Goal: Task Accomplishment & Management: Complete application form

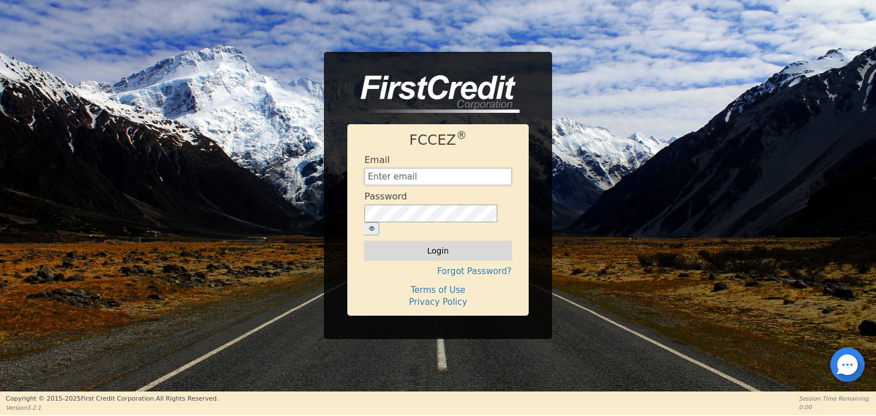
type input "[EMAIL_ADDRESS][DOMAIN_NAME]"
click at [468, 241] on button "Login" at bounding box center [437, 250] width 147 height 19
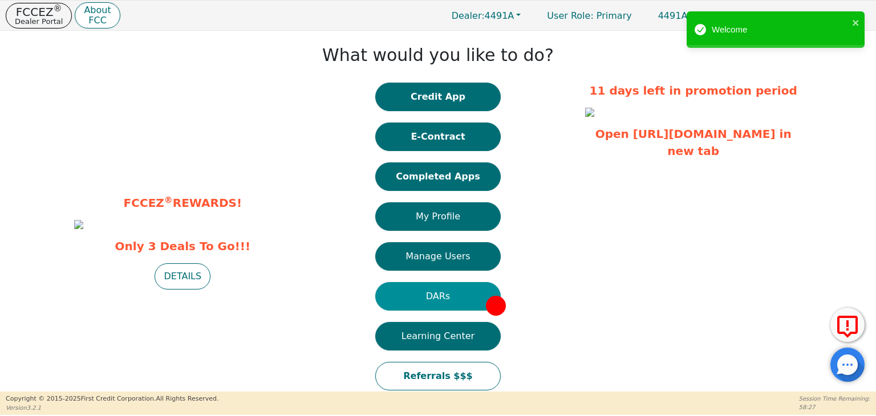
click at [447, 290] on button "DARs" at bounding box center [437, 296] width 125 height 29
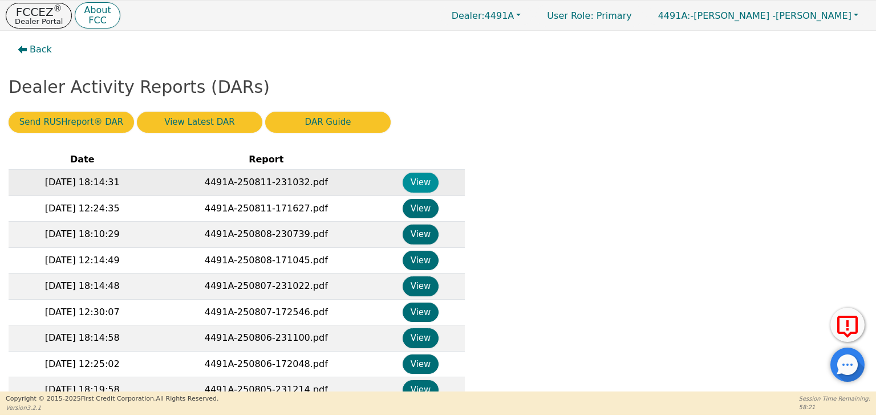
click at [416, 176] on button "View" at bounding box center [421, 183] width 36 height 20
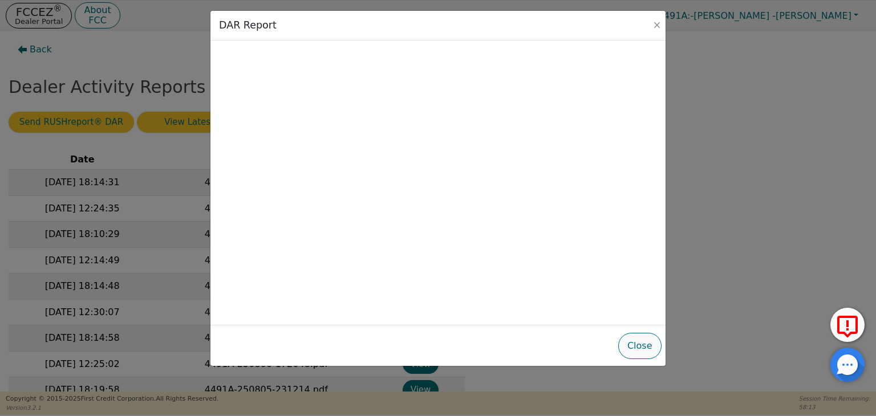
click at [628, 341] on button "Close" at bounding box center [639, 346] width 43 height 26
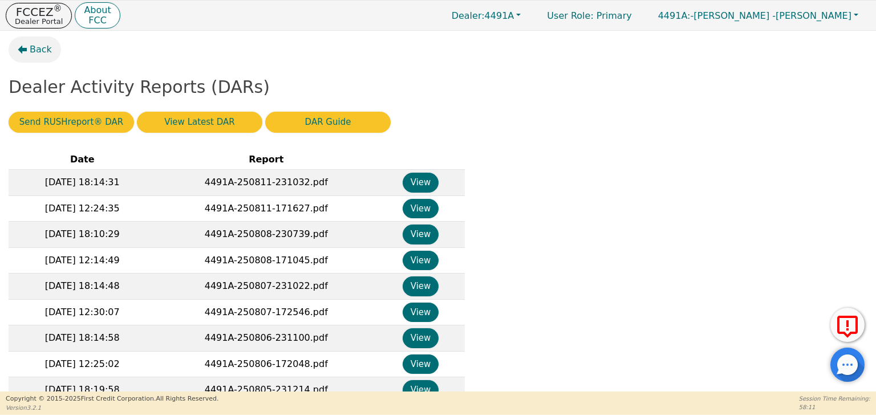
click at [46, 60] on button "Back" at bounding box center [35, 50] width 52 height 26
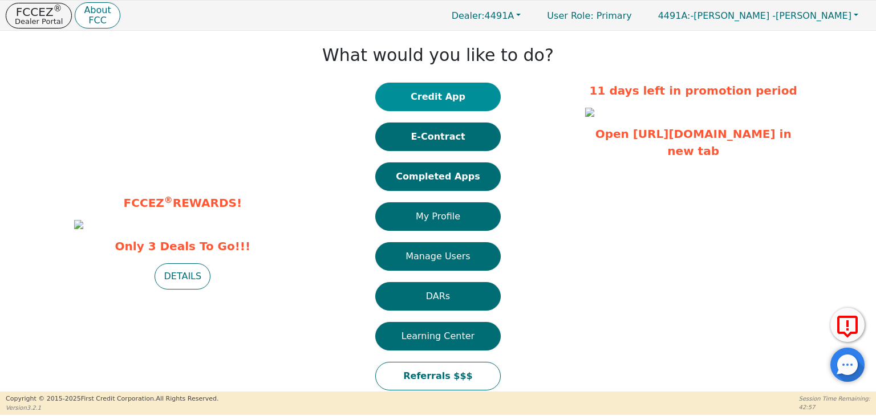
click at [456, 100] on button "Credit App" at bounding box center [437, 97] width 125 height 29
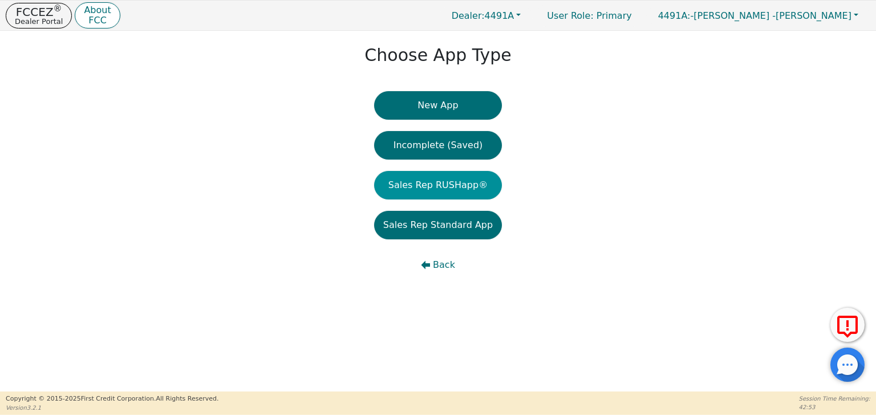
click at [445, 190] on button "Sales Rep RUSHapp®" at bounding box center [438, 185] width 128 height 29
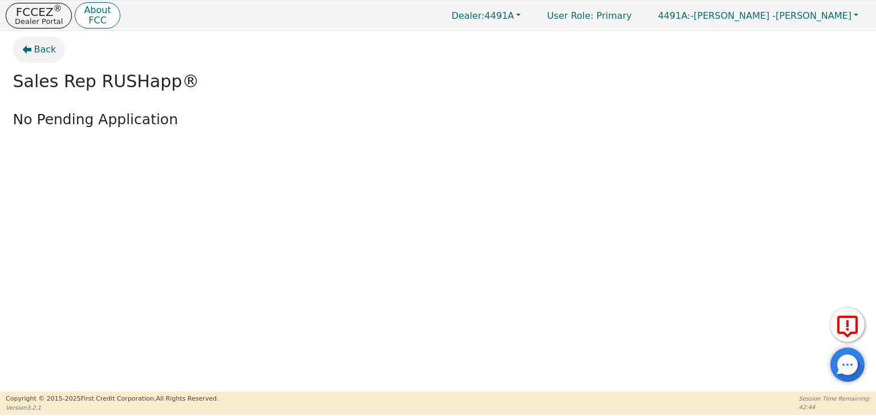
click at [42, 48] on span "Back" at bounding box center [45, 50] width 22 height 14
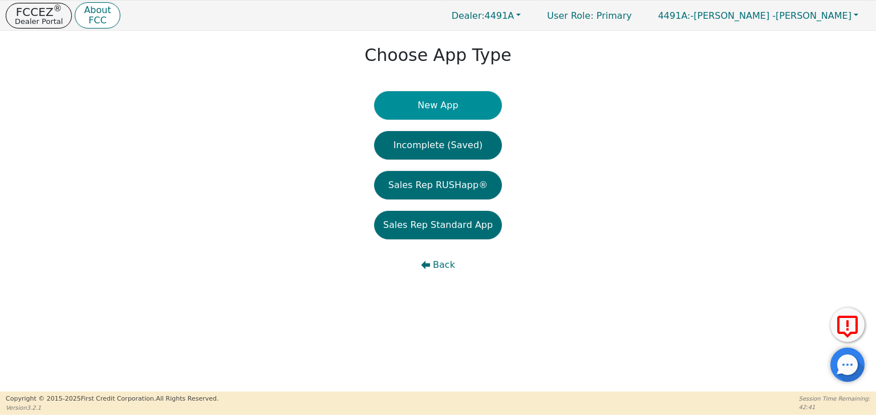
click at [455, 106] on button "New App" at bounding box center [438, 105] width 128 height 29
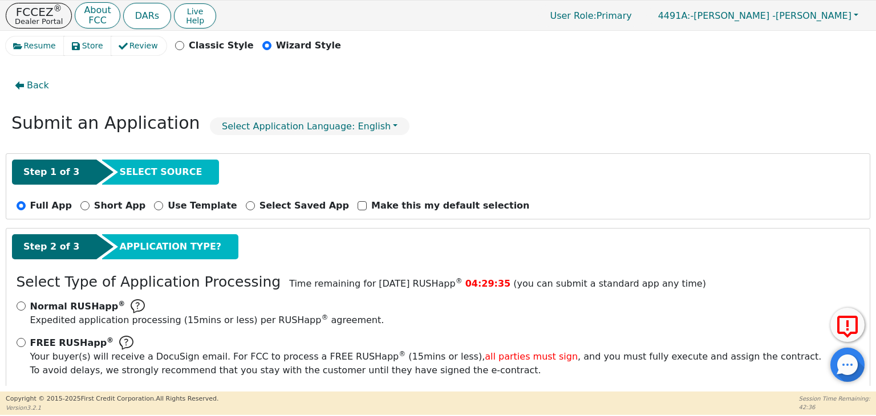
scroll to position [50, 0]
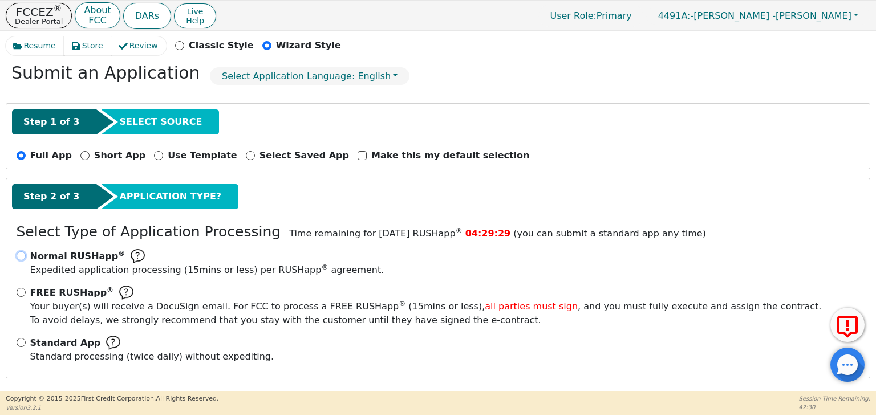
click at [21, 252] on input "Normal RUSHapp ® Expedited application processing ( 15 mins or less) per RUSHap…" at bounding box center [21, 256] width 9 height 9
radio input "true"
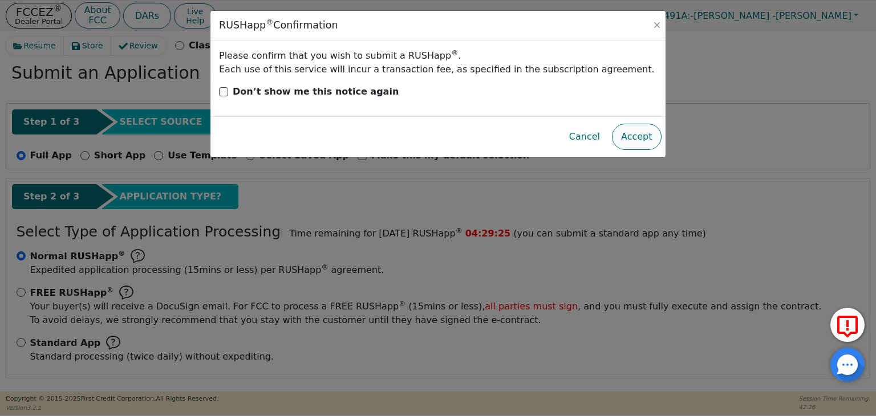
click at [647, 140] on button "Accept" at bounding box center [637, 137] width 50 height 26
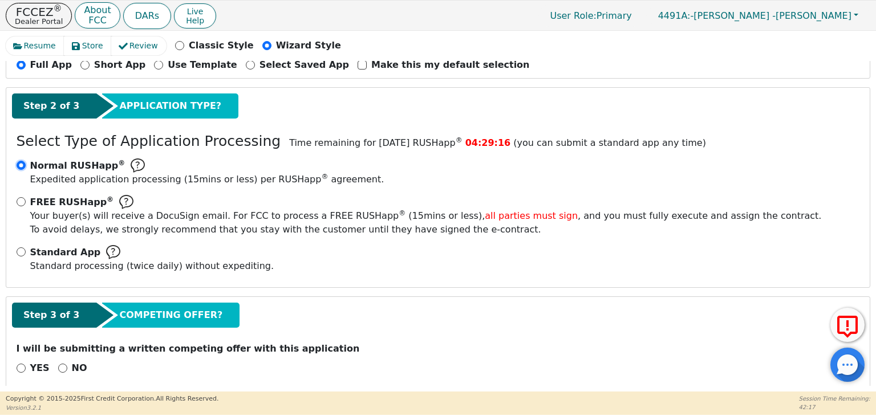
scroll to position [153, 0]
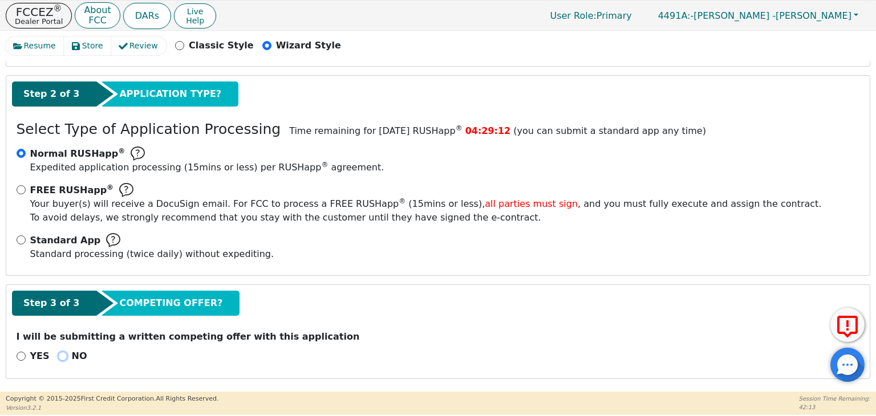
click at [58, 355] on input "NO" at bounding box center [62, 356] width 9 height 9
radio input "true"
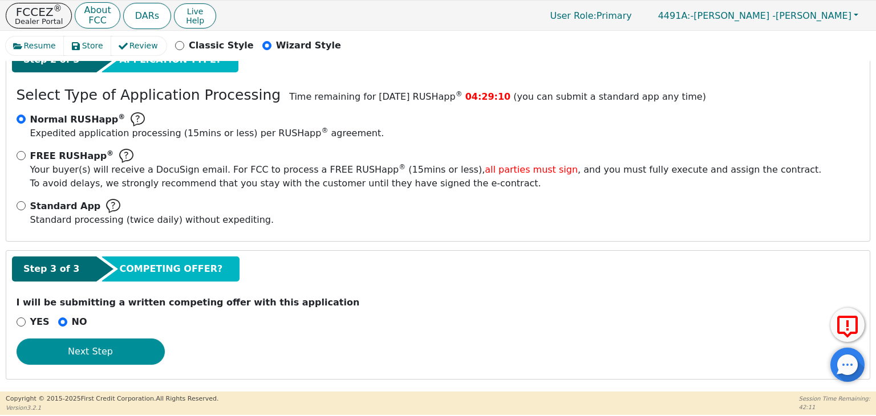
click at [128, 351] on button "Next Step" at bounding box center [91, 352] width 148 height 26
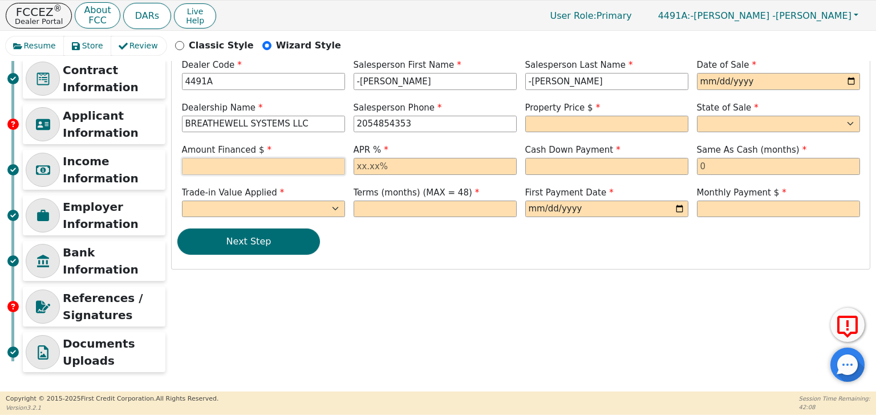
click at [303, 167] on input "text" at bounding box center [263, 166] width 163 height 17
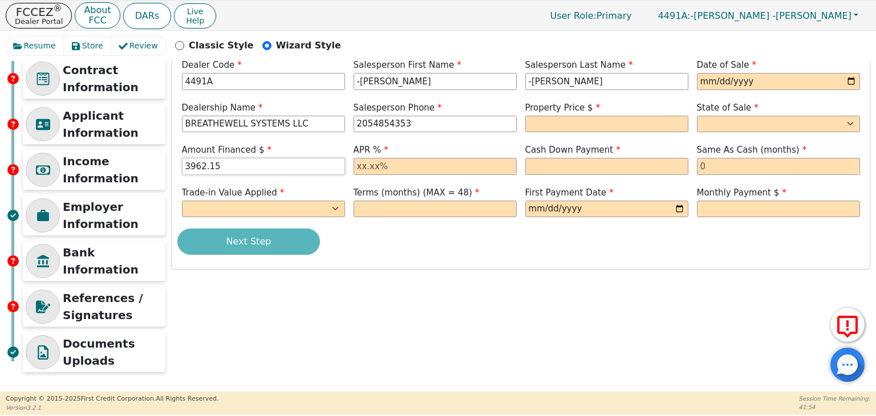
type input "3962.15"
click at [415, 164] on input "text" at bounding box center [435, 166] width 163 height 17
type input "19.99"
click at [591, 167] on input "text" at bounding box center [606, 166] width 163 height 17
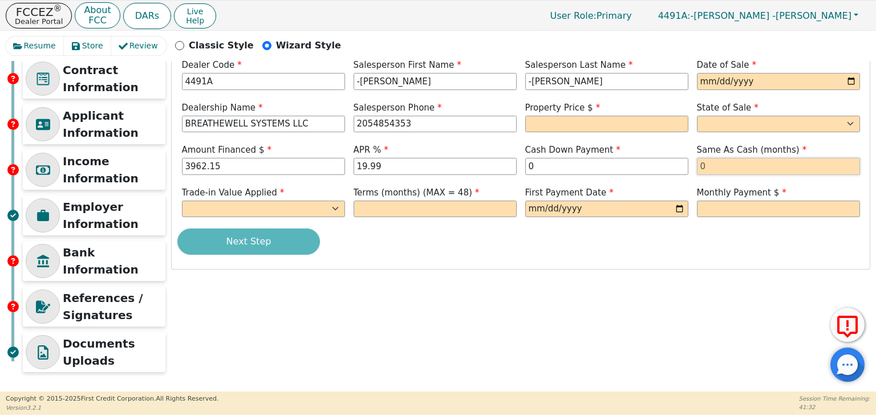
type input "0.00"
click at [751, 165] on input "text" at bounding box center [778, 166] width 163 height 17
type input "0"
click at [317, 204] on select "Yes No" at bounding box center [263, 209] width 163 height 17
select select "n"
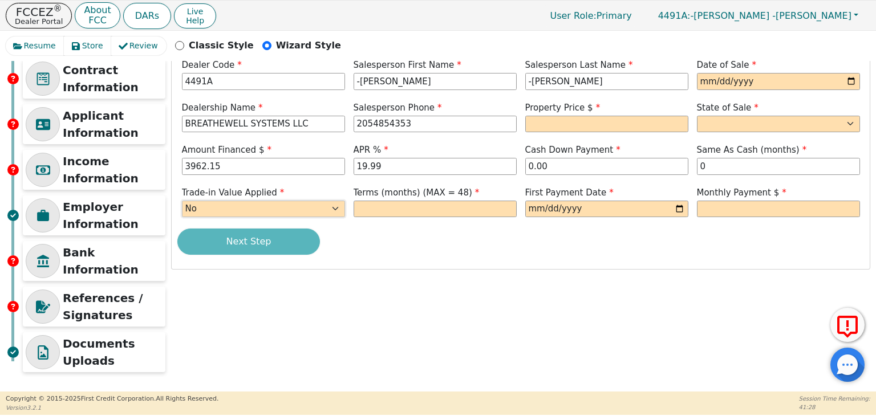
click at [182, 201] on select "Yes No" at bounding box center [263, 209] width 163 height 17
click at [424, 206] on input "text" at bounding box center [435, 209] width 163 height 17
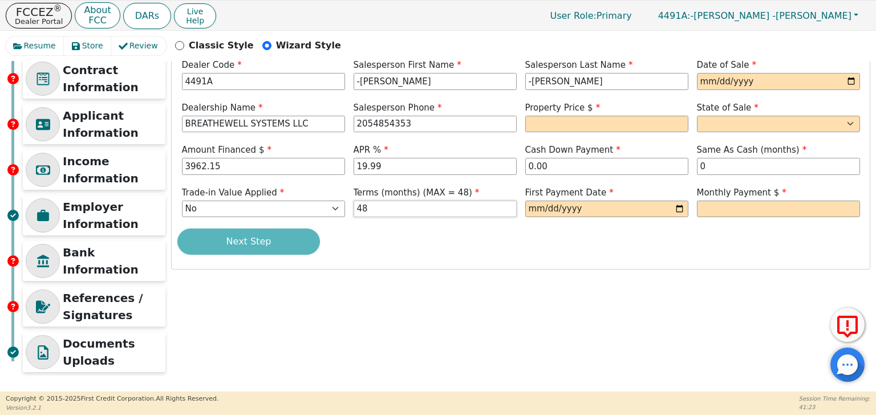
type input "48"
click at [646, 210] on input "date" at bounding box center [606, 209] width 163 height 17
click at [676, 206] on input "date" at bounding box center [606, 209] width 163 height 17
type input "[DATE]"
click at [781, 210] on input "text" at bounding box center [778, 209] width 163 height 17
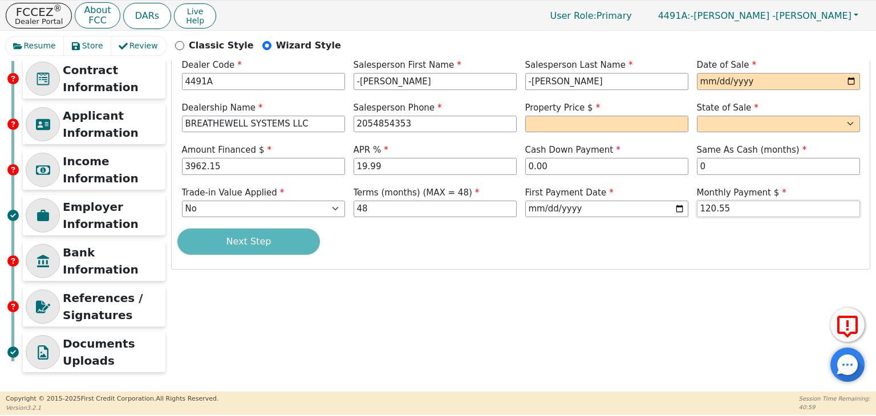
type input "120.55"
click at [734, 125] on select "AK AL AR AZ CA CO CT DC DE FL [GEOGRAPHIC_DATA] HI IA ID IL IN KS [GEOGRAPHIC_D…" at bounding box center [778, 124] width 163 height 17
select select "AL"
click at [697, 116] on select "AK AL AR AZ CA CO CT DC DE FL [GEOGRAPHIC_DATA] HI IA ID IL IN KS [GEOGRAPHIC_D…" at bounding box center [778, 124] width 163 height 17
click at [737, 82] on input "date" at bounding box center [778, 81] width 163 height 17
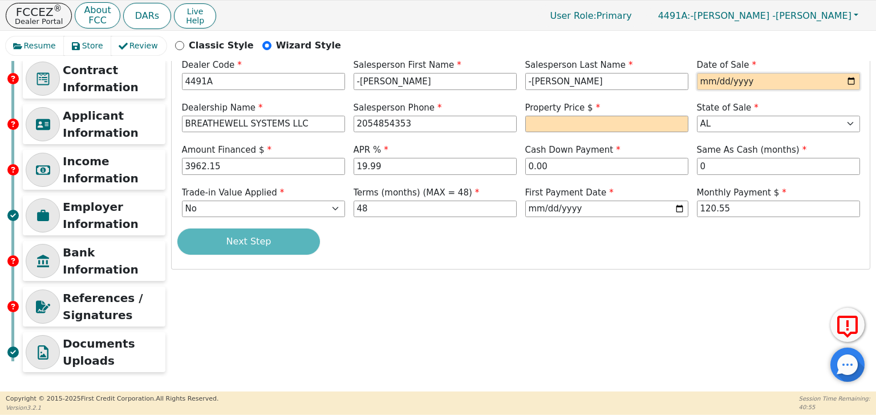
click at [849, 82] on input "date" at bounding box center [778, 81] width 163 height 17
type input "[DATE]"
click at [627, 123] on input "text" at bounding box center [606, 124] width 163 height 17
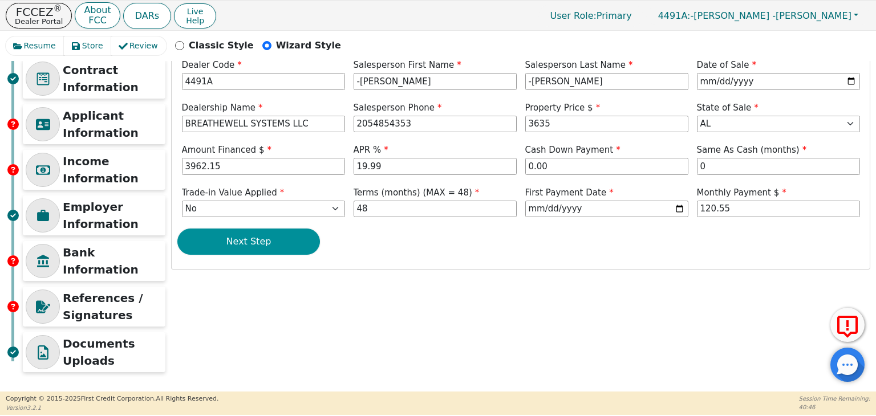
type input "3635.00"
click at [285, 236] on button "Next Step" at bounding box center [248, 242] width 143 height 26
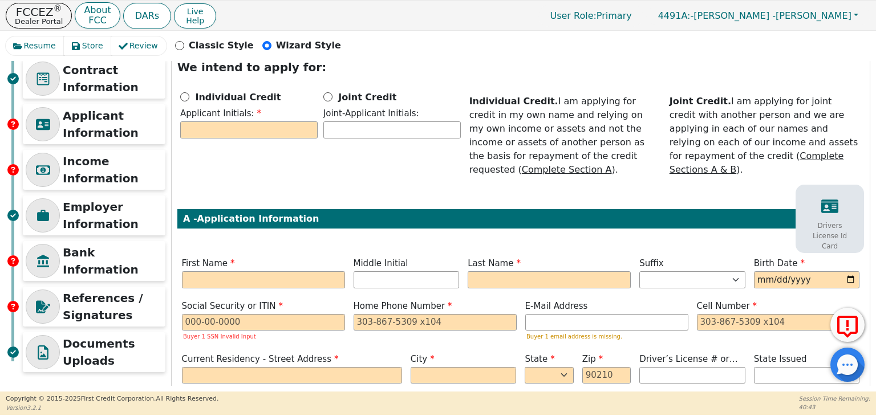
click at [190, 96] on div "Individual Credit" at bounding box center [248, 97] width 137 height 14
click at [188, 96] on input "Individual Credit" at bounding box center [184, 96] width 9 height 9
radio input "true"
click at [219, 128] on input "text" at bounding box center [248, 129] width 137 height 17
click at [234, 271] on input "text" at bounding box center [263, 279] width 163 height 17
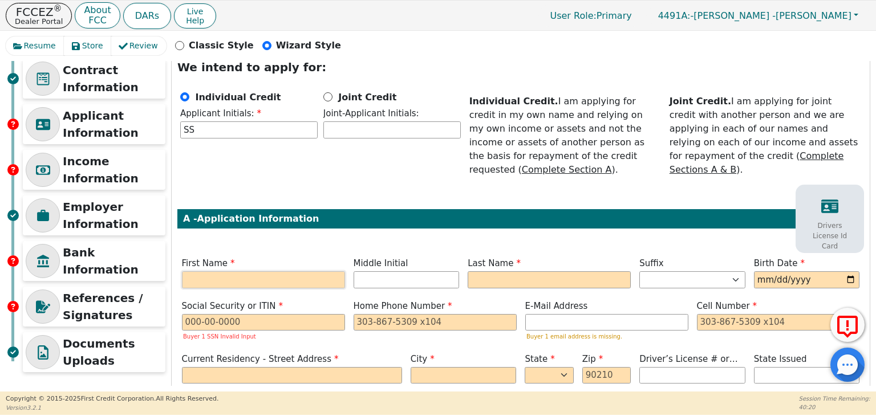
type input "S"
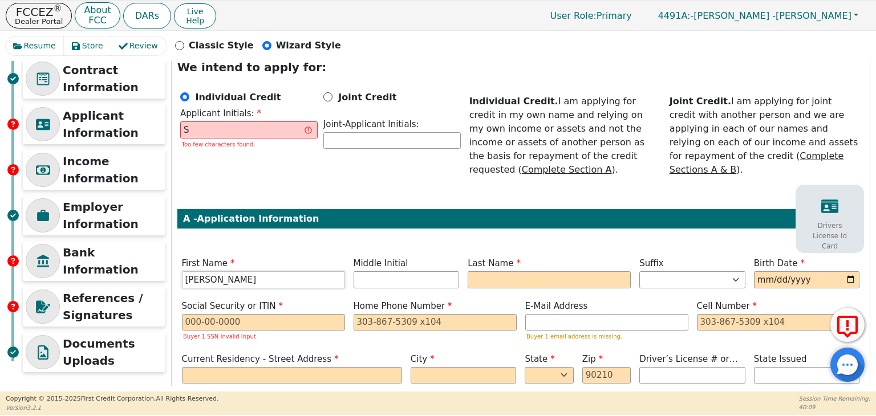
type input "[PERSON_NAME]"
click at [384, 271] on input "text" at bounding box center [407, 279] width 106 height 17
type input "SA"
type input "a"
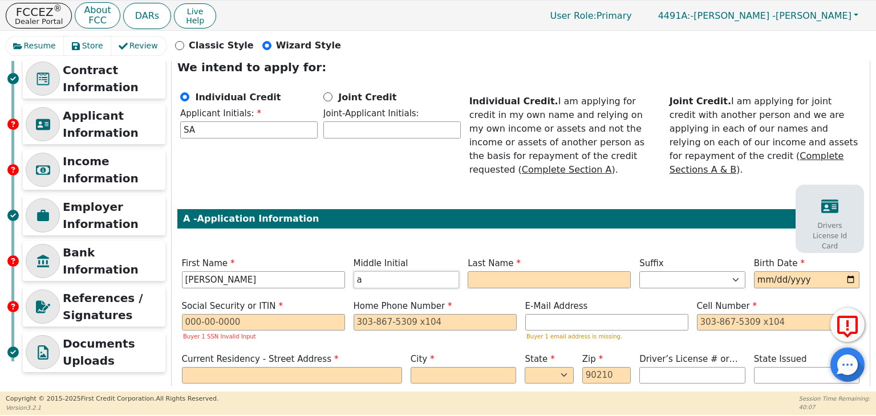
type input "S"
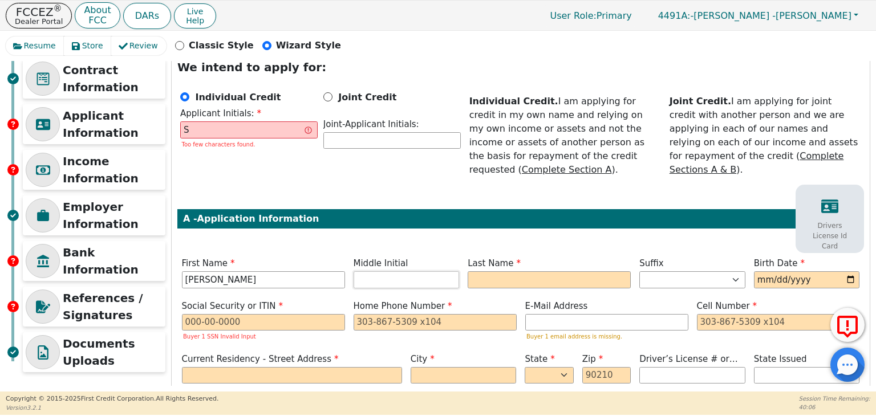
type input "SA"
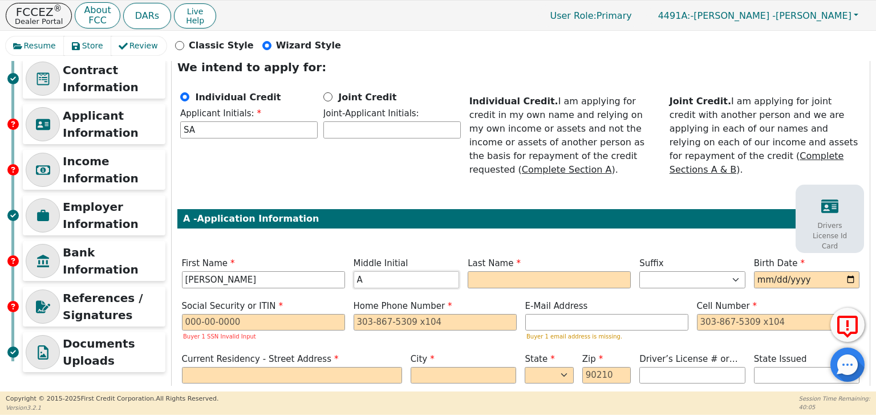
type input "A"
click at [510, 271] on input "text" at bounding box center [549, 279] width 163 height 17
type input "SAS"
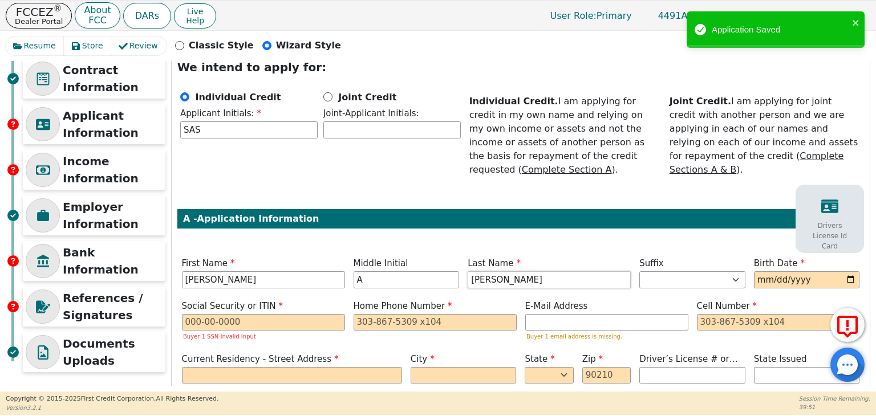
type input "[PERSON_NAME]"
click at [796, 271] on input "date" at bounding box center [807, 279] width 106 height 17
click at [816, 271] on input "date" at bounding box center [807, 279] width 106 height 17
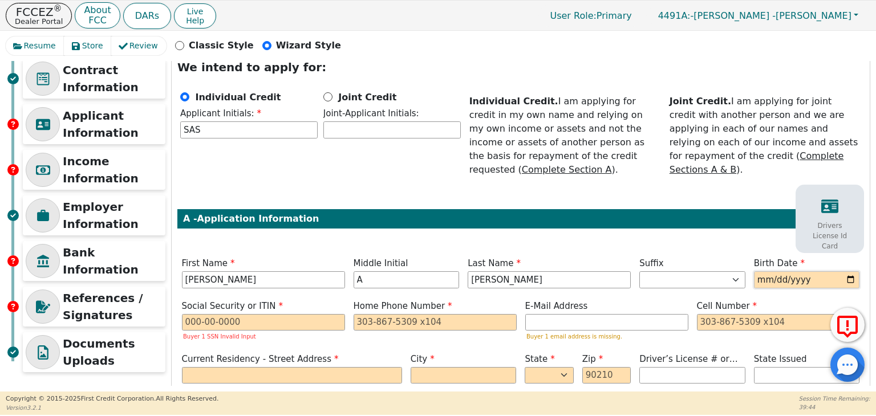
click at [851, 271] on input "date" at bounding box center [807, 279] width 106 height 17
type input "[DATE]"
click at [835, 221] on p "Drivers License Id Card" at bounding box center [829, 236] width 51 height 31
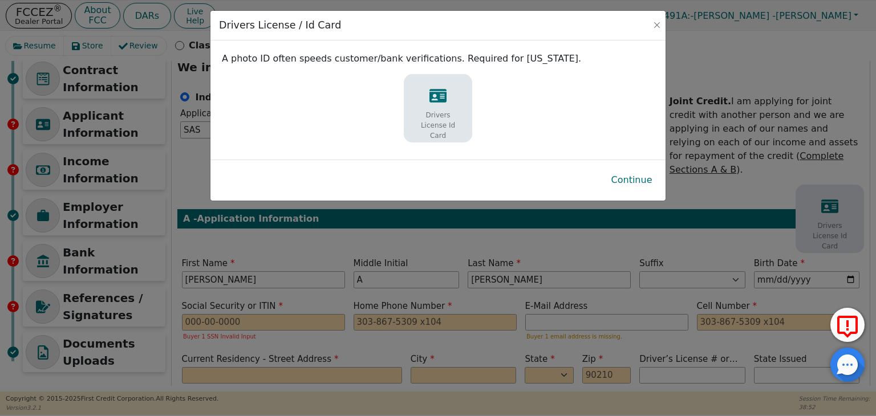
click at [433, 111] on p "Drivers License Id Card" at bounding box center [437, 125] width 51 height 31
click at [634, 181] on button "Continue" at bounding box center [631, 180] width 59 height 26
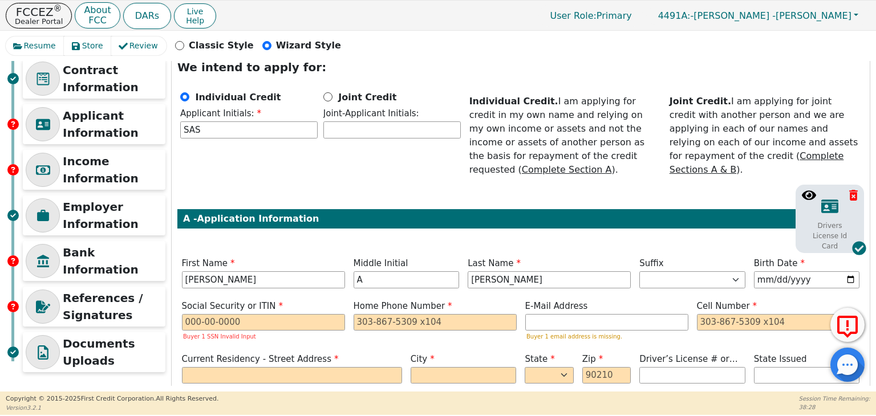
click at [802, 190] on icon at bounding box center [809, 195] width 14 height 10
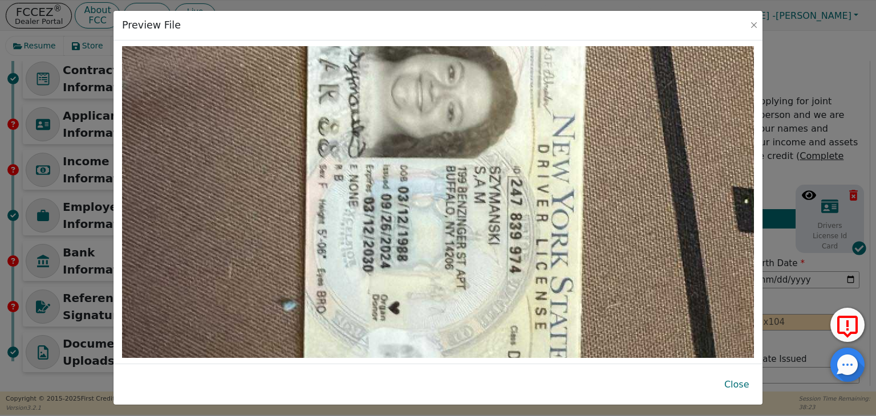
scroll to position [541, 0]
click at [731, 385] on button "Close" at bounding box center [736, 385] width 43 height 26
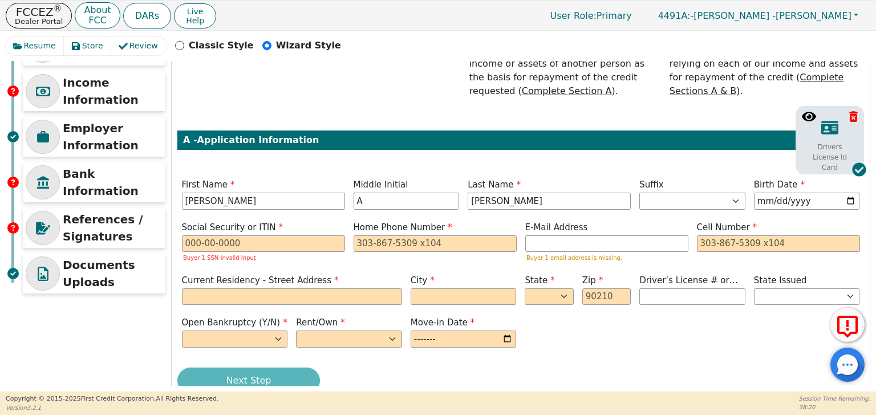
scroll to position [171, 0]
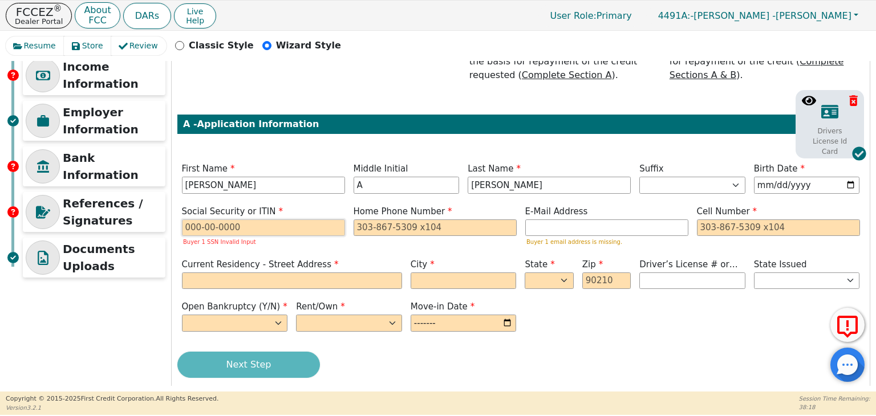
click at [285, 220] on input "text" at bounding box center [263, 228] width 163 height 17
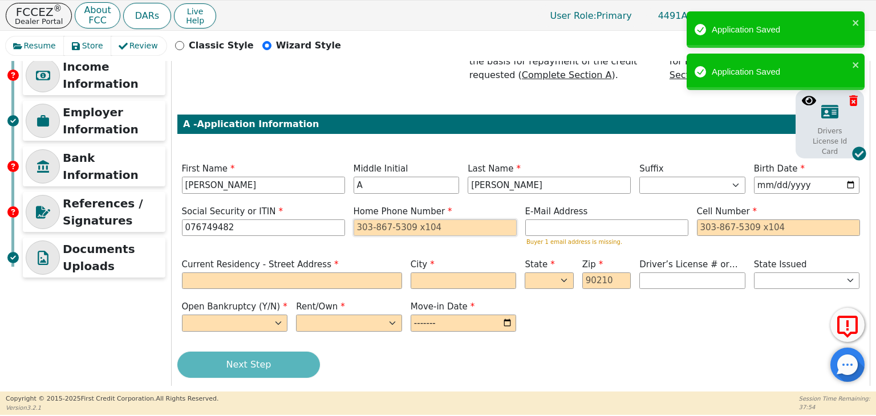
type input "***-**-9482"
click at [449, 220] on input "tel" at bounding box center [435, 228] width 163 height 17
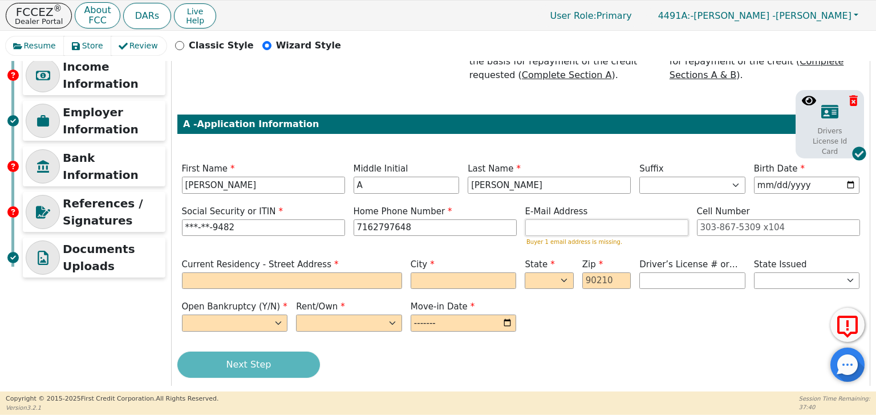
type input "[PHONE_NUMBER]"
click at [583, 220] on input "email" at bounding box center [606, 228] width 163 height 17
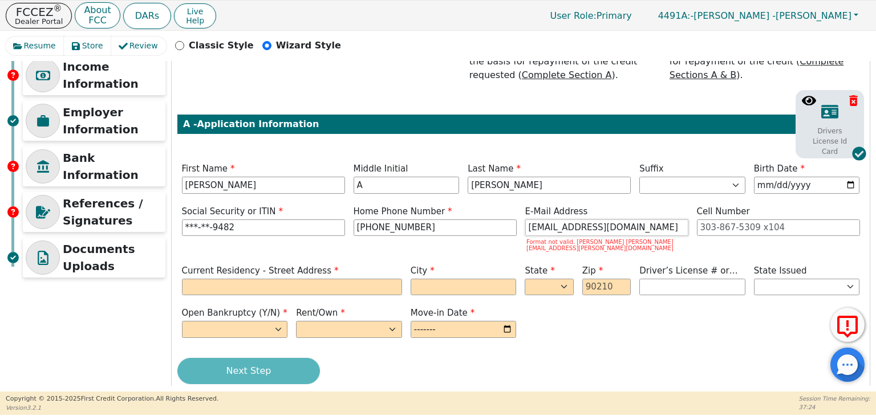
scroll to position [161, 0]
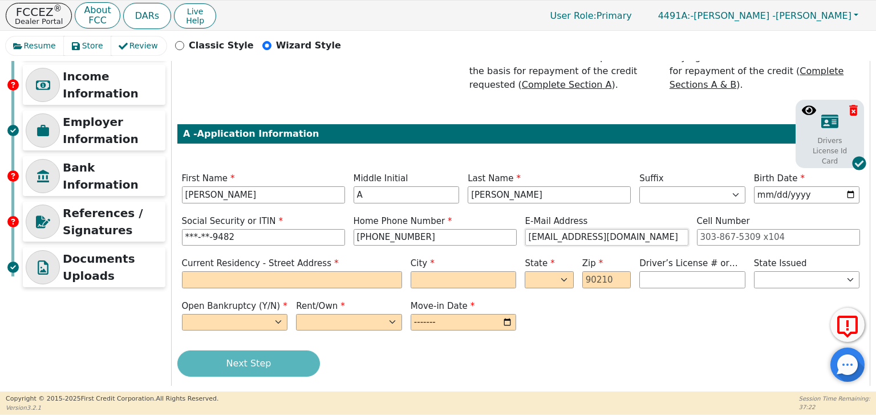
click at [556, 229] on input "[EMAIL_ADDRESS][DOMAIN_NAME]" at bounding box center [606, 237] width 163 height 17
type input "[EMAIL_ADDRESS][DOMAIN_NAME]"
click at [737, 229] on input "tel" at bounding box center [778, 237] width 163 height 17
type input "[PHONE_NUMBER]"
click at [342, 271] on input "text" at bounding box center [292, 279] width 220 height 17
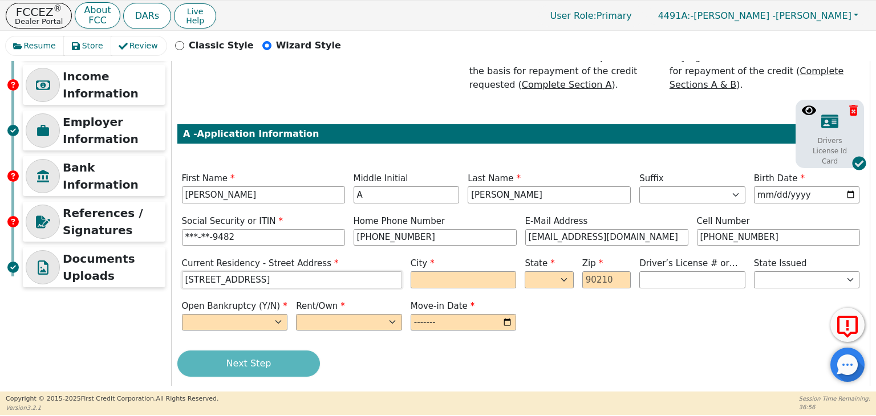
type input "[STREET_ADDRESS]"
click at [454, 271] on input "text" at bounding box center [464, 279] width 106 height 17
type input "[GEOGRAPHIC_DATA]"
click at [564, 271] on select "AK AL AR AZ CA CO CT DC DE FL [GEOGRAPHIC_DATA] HI IA ID IL IN KS [GEOGRAPHIC_D…" at bounding box center [549, 279] width 48 height 17
select select "AL"
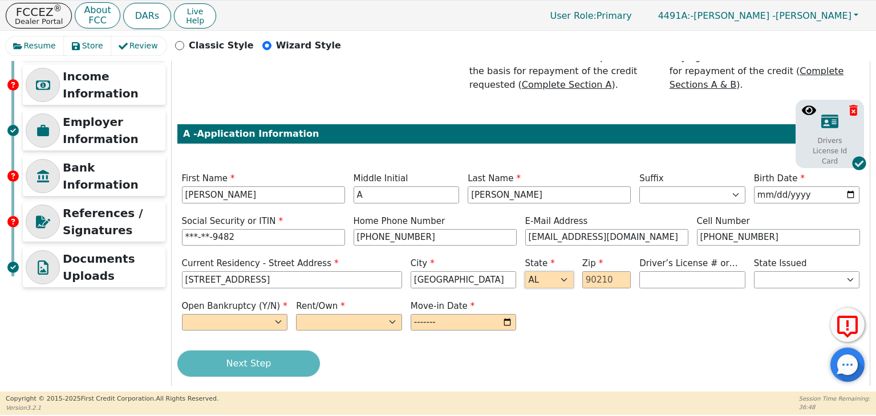
click at [525, 271] on select "AK AL AR AZ CA CO CT DC DE FL [GEOGRAPHIC_DATA] HI IA ID IL IN KS [GEOGRAPHIC_D…" at bounding box center [549, 279] width 48 height 17
click at [611, 271] on input "text" at bounding box center [606, 279] width 48 height 17
type input "35630"
click at [691, 271] on input "text" at bounding box center [692, 279] width 106 height 17
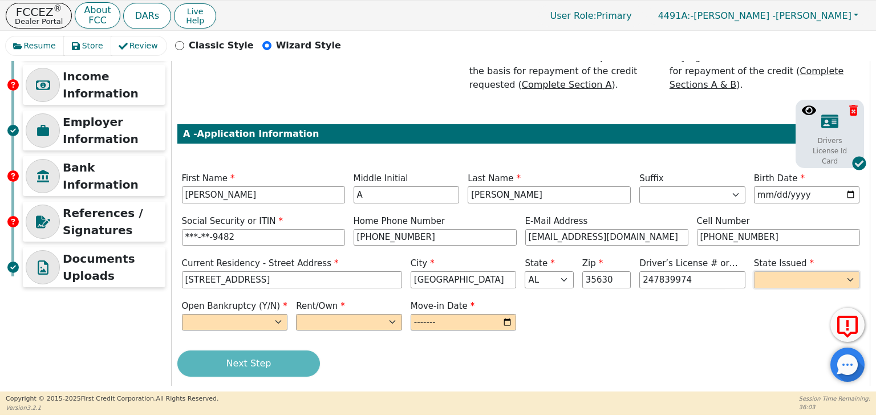
type input "*********"
click at [842, 271] on select "AK AL AR AZ CA CO CT DC DE FL [GEOGRAPHIC_DATA] HI IA ID IL IN KS [GEOGRAPHIC_D…" at bounding box center [807, 279] width 106 height 17
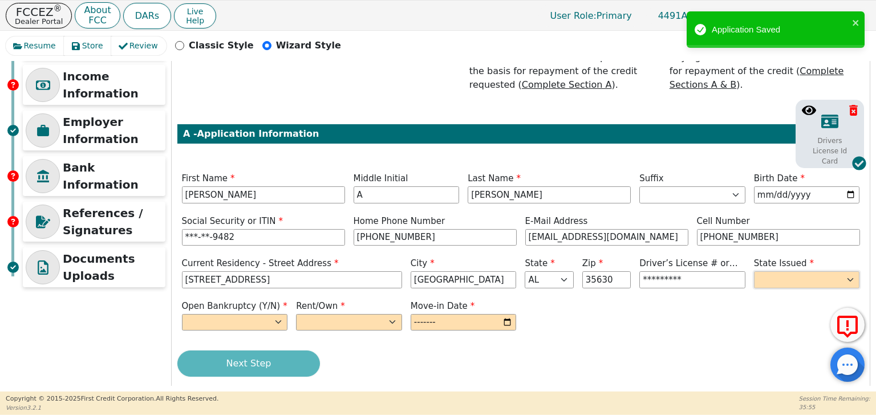
select select "NY"
click at [754, 271] on select "AK AL AR AZ CA CO CT DC DE FL [GEOGRAPHIC_DATA] HI IA ID IL IN KS [GEOGRAPHIC_D…" at bounding box center [807, 279] width 106 height 17
click at [276, 314] on select "Yes No" at bounding box center [235, 322] width 106 height 17
select select "n"
click at [182, 314] on select "Yes No" at bounding box center [235, 322] width 106 height 17
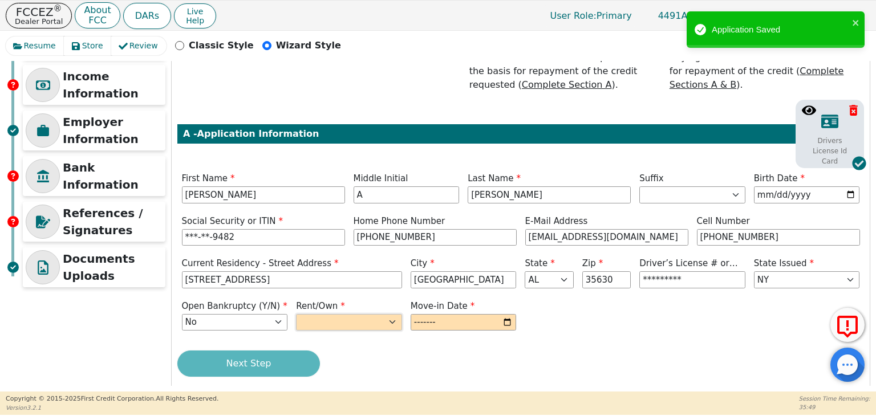
click at [391, 314] on select "Rent Own" at bounding box center [349, 322] width 106 height 17
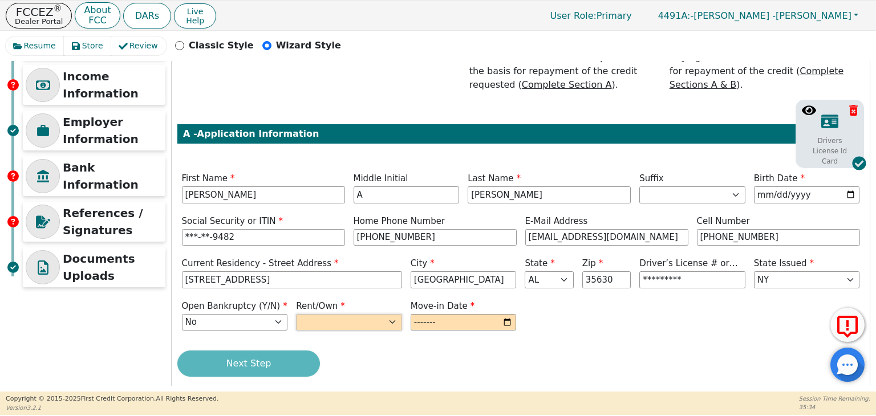
select select "Rent"
click at [296, 314] on select "Rent Own" at bounding box center [349, 322] width 106 height 17
click at [475, 314] on input "month" at bounding box center [464, 322] width 106 height 17
click at [507, 314] on input "month" at bounding box center [464, 322] width 106 height 17
type input "2025-04"
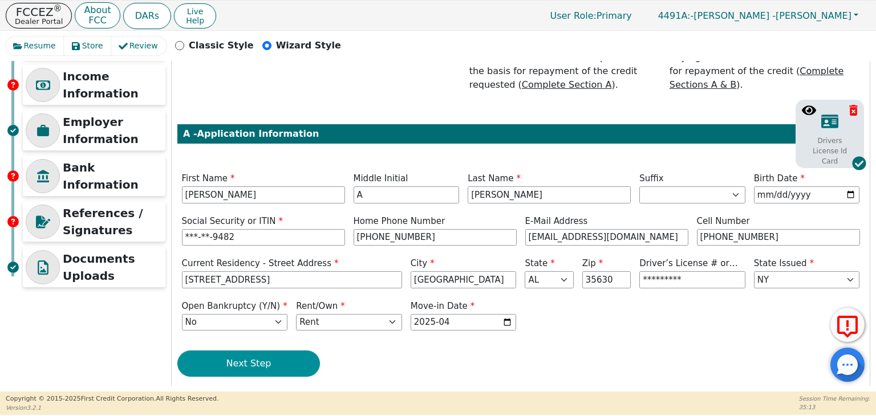
click at [303, 353] on button "Next Step" at bounding box center [248, 364] width 143 height 26
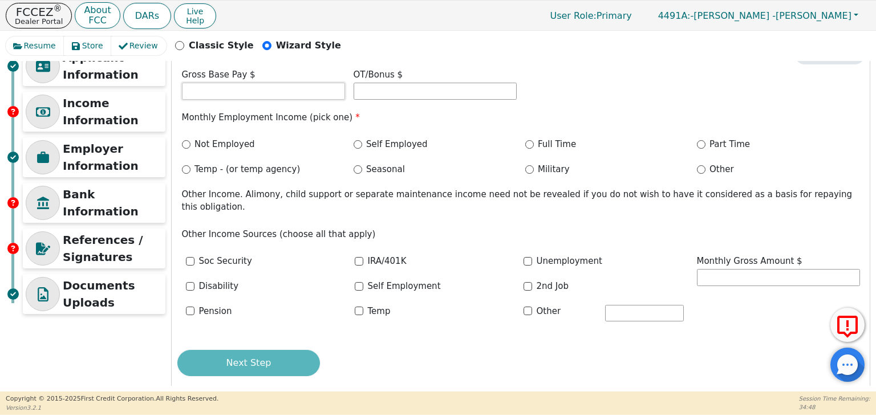
click at [279, 88] on input "text" at bounding box center [263, 91] width 163 height 17
type input "2700.00"
click at [528, 143] on input "Full Time" at bounding box center [529, 144] width 9 height 9
radio input "true"
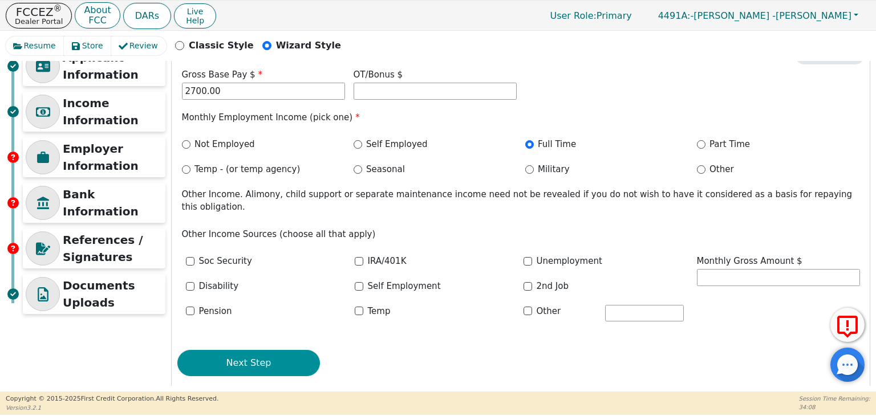
click at [283, 350] on button "Next Step" at bounding box center [248, 363] width 143 height 26
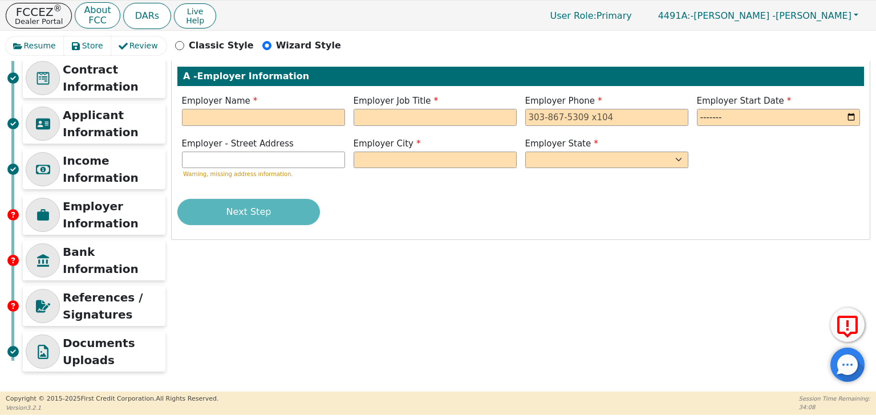
scroll to position [76, 0]
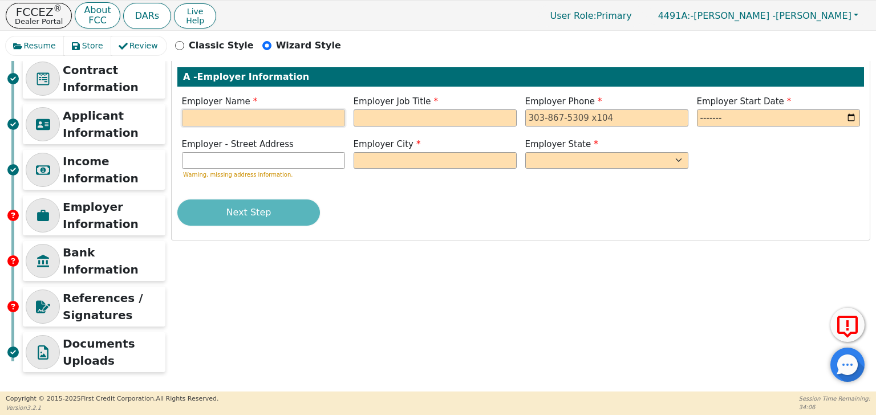
click at [286, 117] on input "text" at bounding box center [263, 118] width 163 height 17
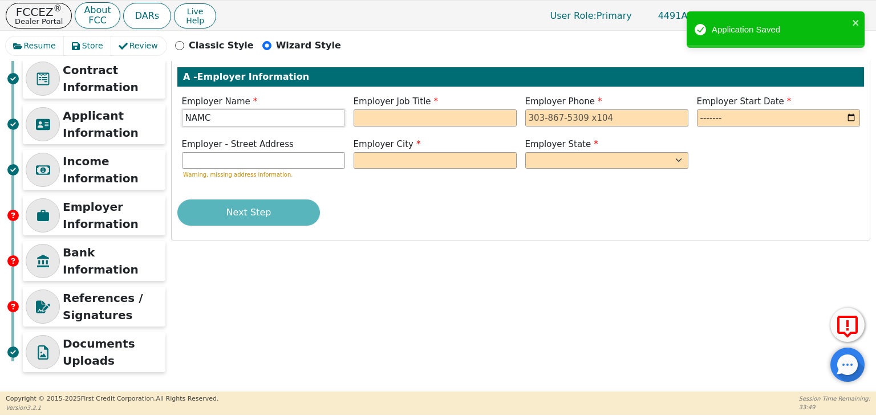
type input "NAMC"
click at [433, 115] on input "text" at bounding box center [435, 118] width 163 height 17
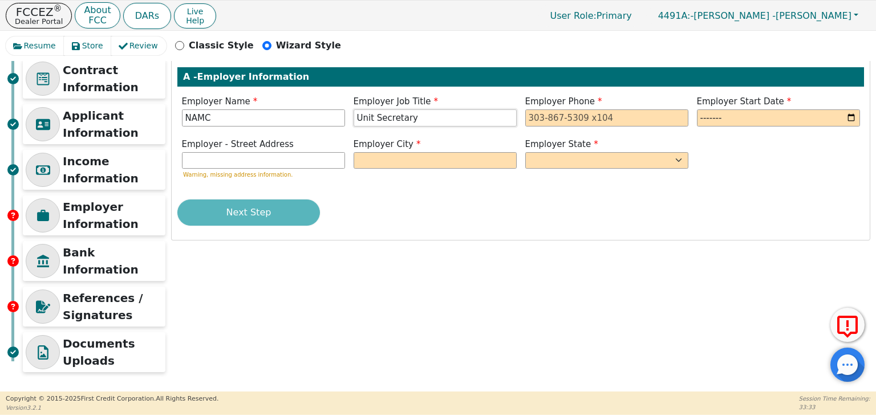
type input "Unit Secretary"
click at [233, 120] on input "NAMC" at bounding box center [263, 118] width 163 height 17
type input "N"
type input "n"
type input "[GEOGRAPHIC_DATA][US_STATE]"
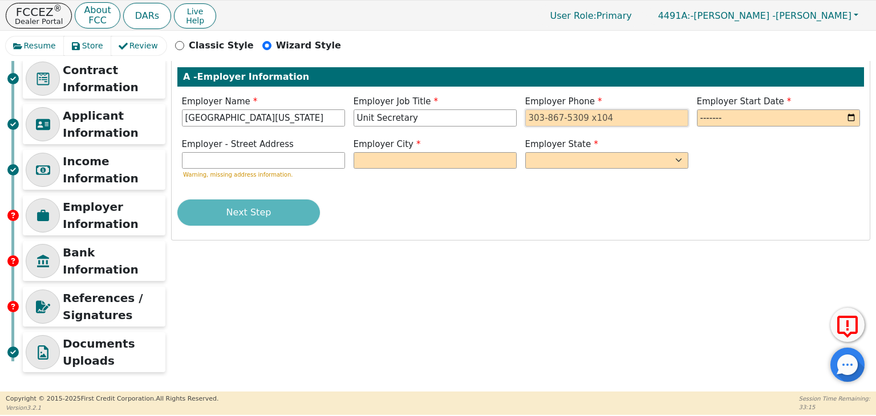
click at [560, 117] on input "tel" at bounding box center [606, 118] width 163 height 17
type input "[PHONE_NUMBER]"
click at [850, 117] on input "month" at bounding box center [778, 118] width 163 height 17
type input "2025-04"
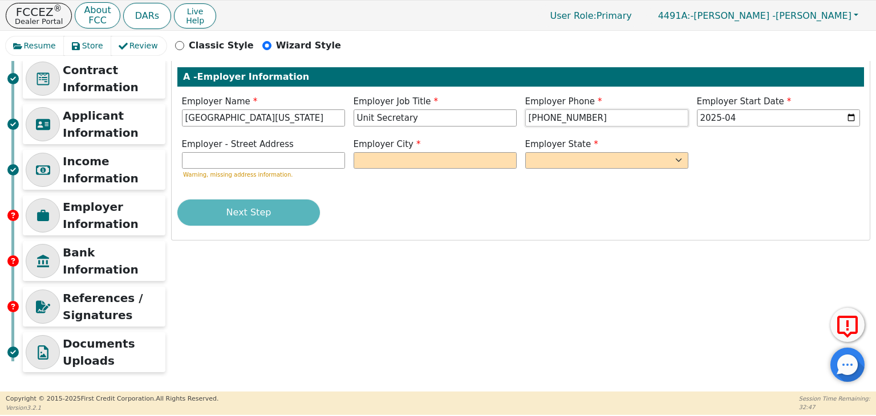
click at [570, 119] on input "[PHONE_NUMBER]" at bounding box center [606, 118] width 163 height 17
type input "[PHONE_NUMBER]"
click at [297, 156] on input "text" at bounding box center [263, 160] width 163 height 17
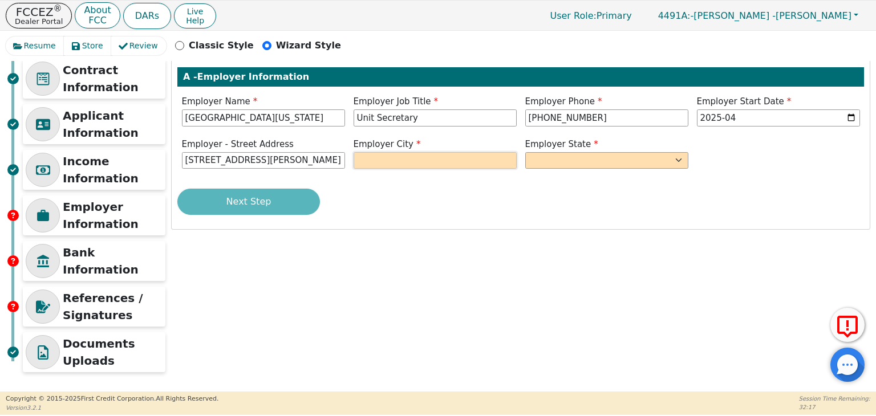
type input "[STREET_ADDRESS][PERSON_NAME]"
click at [379, 159] on input "text" at bounding box center [435, 160] width 163 height 17
type input "[GEOGRAPHIC_DATA]"
click at [545, 163] on select "AK AL AR AZ CA CO CT DC DE FL [GEOGRAPHIC_DATA] HI IA ID [GEOGRAPHIC_DATA] IN K…" at bounding box center [606, 160] width 163 height 17
select select "AL"
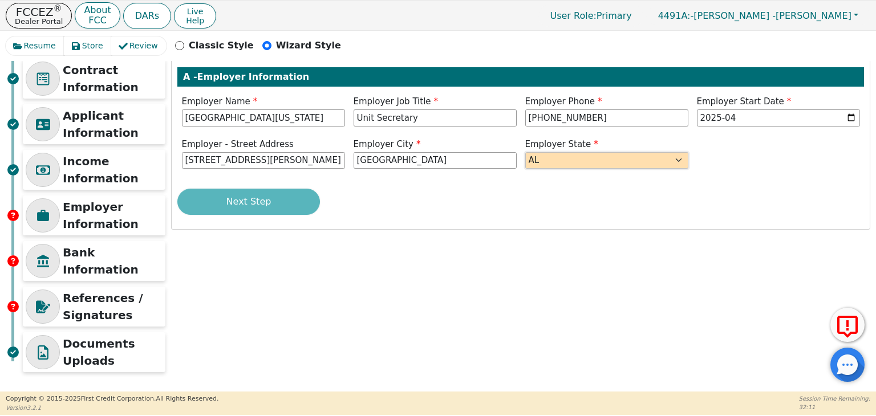
click at [525, 152] on select "AK AL AR AZ CA CO CT DC DE FL [GEOGRAPHIC_DATA] HI IA ID [GEOGRAPHIC_DATA] IN K…" at bounding box center [606, 160] width 163 height 17
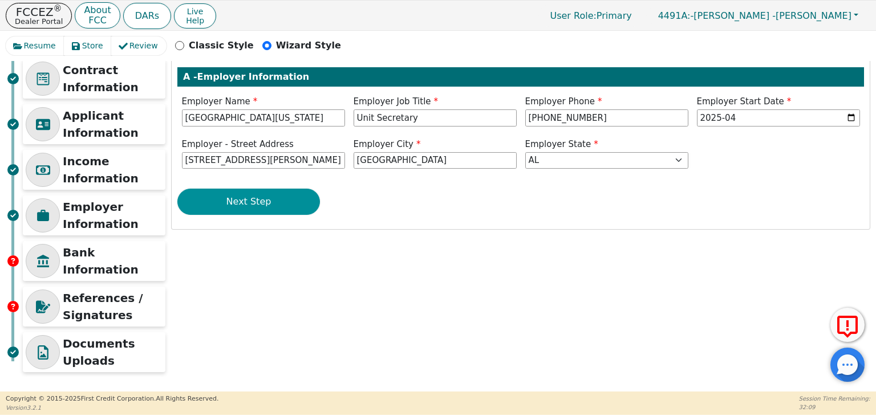
click at [290, 208] on button "Next Step" at bounding box center [248, 202] width 143 height 26
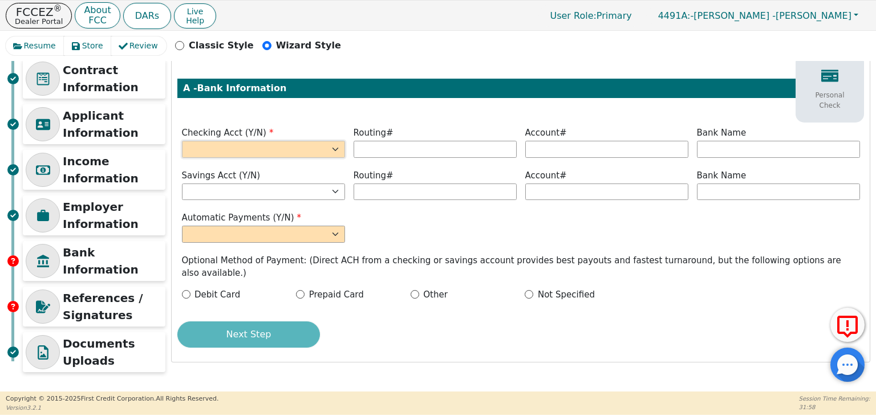
click at [263, 148] on select "Yes No" at bounding box center [263, 149] width 163 height 17
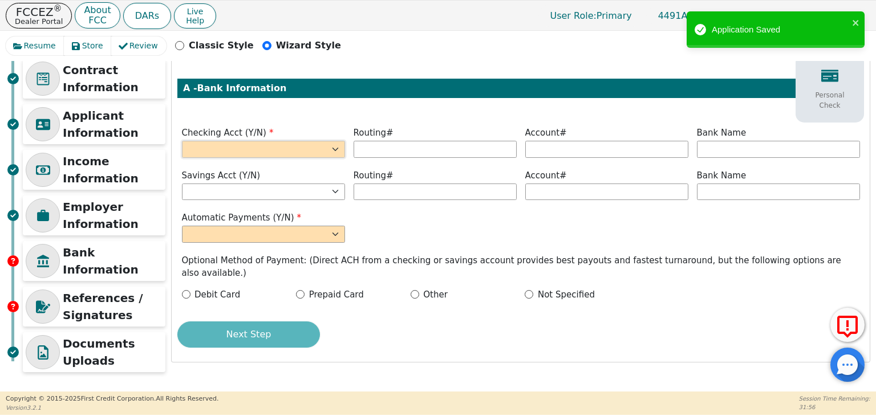
select select "y"
click at [182, 141] on select "Yes No" at bounding box center [263, 149] width 163 height 17
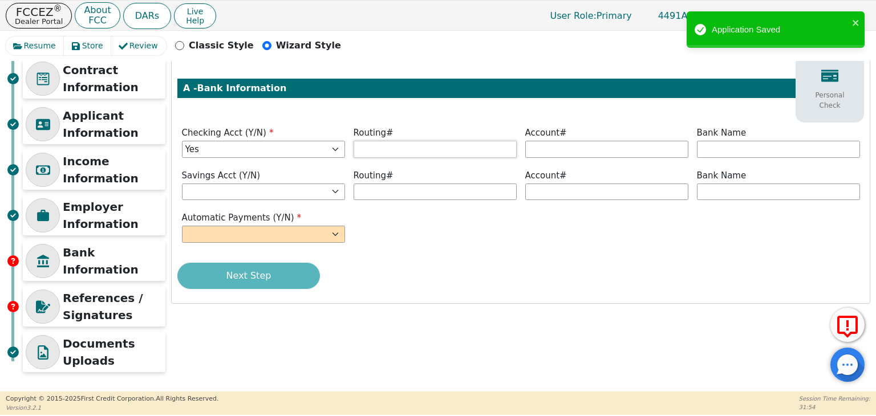
click at [396, 152] on input "text" at bounding box center [435, 149] width 163 height 17
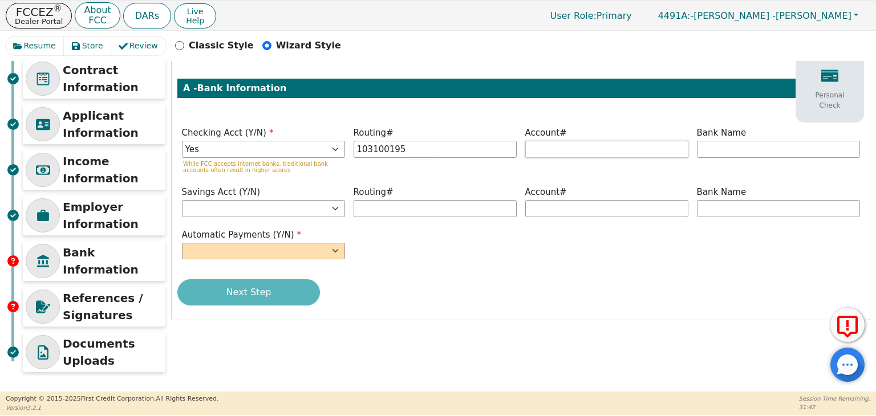
type input "*********"
click at [596, 148] on input "text" at bounding box center [606, 149] width 163 height 17
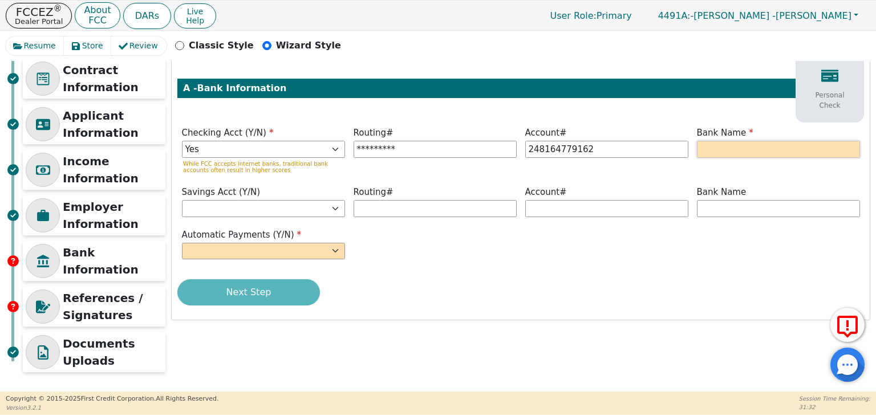
type input "**********"
click at [719, 156] on input "text" at bounding box center [778, 149] width 163 height 17
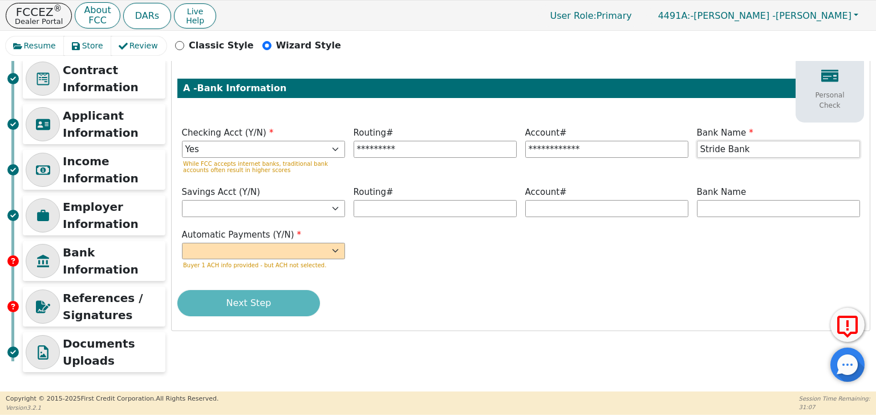
type input "Stride Bank"
click at [329, 250] on select "Yes No" at bounding box center [263, 251] width 163 height 17
select select "y"
click at [182, 243] on select "Yes No" at bounding box center [263, 251] width 163 height 17
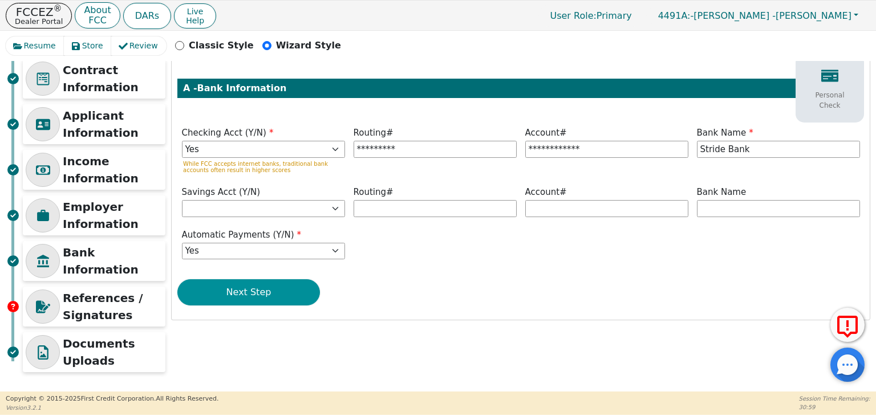
click at [278, 292] on button "Next Step" at bounding box center [248, 292] width 143 height 26
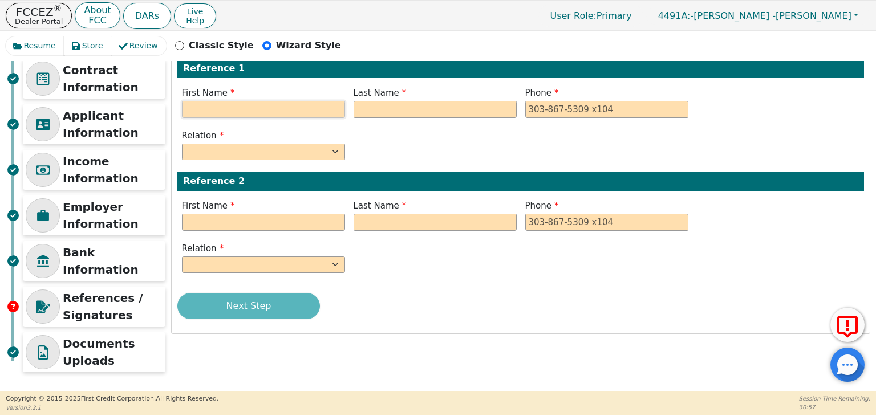
click at [240, 108] on input "text" at bounding box center [263, 109] width 163 height 17
type input "[PERSON_NAME]"
click at [383, 110] on input "text" at bounding box center [435, 109] width 163 height 17
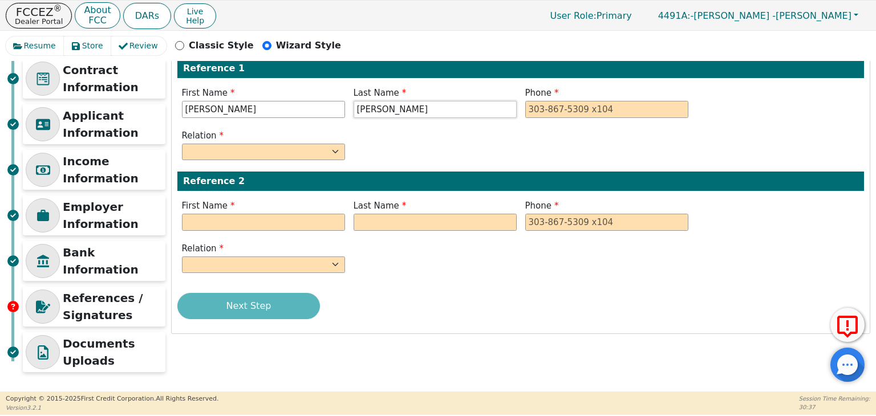
type input "[PERSON_NAME]"
click at [557, 110] on input "tel" at bounding box center [606, 109] width 163 height 17
type input "[PHONE_NUMBER]"
click at [334, 149] on select "FATHER MOTHER SISTER BROTHER DAUGHTER SON CO-WORKER NEIGHBOR FRIEND COUSIN G-MO…" at bounding box center [263, 152] width 163 height 17
select select "COUSIN"
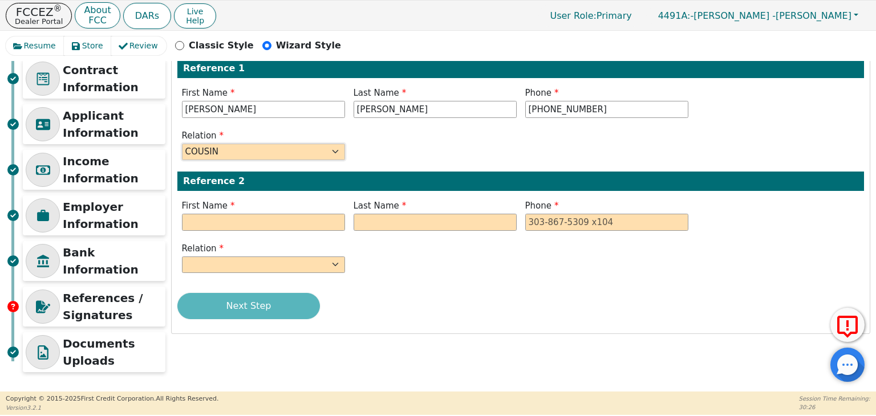
click at [182, 144] on select "FATHER MOTHER SISTER BROTHER DAUGHTER SON CO-WORKER NEIGHBOR FRIEND COUSIN G-MO…" at bounding box center [263, 152] width 163 height 17
click at [253, 223] on input "text" at bounding box center [263, 222] width 163 height 17
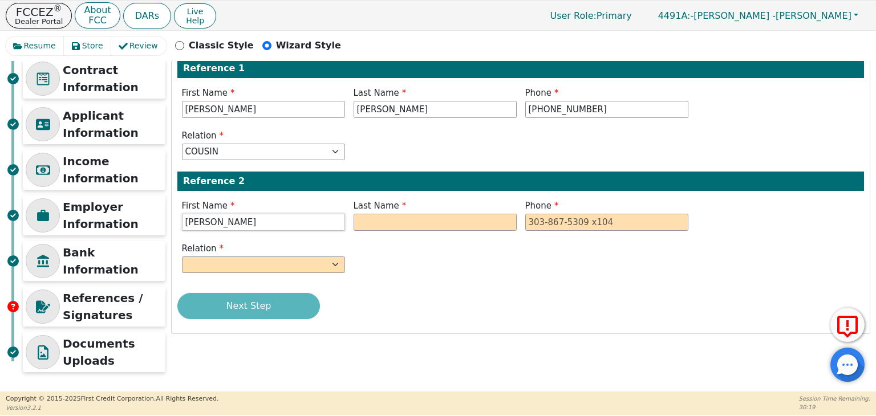
type input "[PERSON_NAME]"
click at [374, 228] on input "text" at bounding box center [435, 222] width 163 height 17
type input "[PERSON_NAME]"
click at [593, 224] on input "tel" at bounding box center [606, 222] width 163 height 17
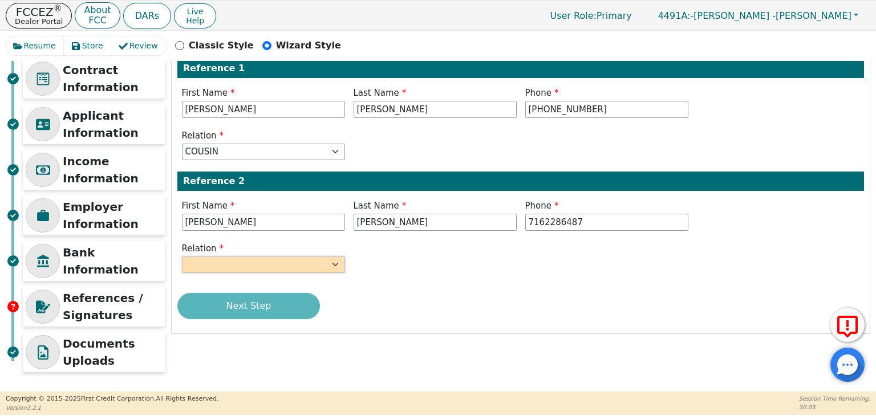
type input "[PHONE_NUMBER]"
click at [331, 263] on select "FATHER MOTHER SISTER BROTHER DAUGHTER SON CO-WORKER NEIGHBOR FRIEND COUSIN G-MO…" at bounding box center [263, 265] width 163 height 17
select select "MOTHER"
click at [182, 257] on select "FATHER MOTHER SISTER BROTHER DAUGHTER SON CO-WORKER NEIGHBOR FRIEND COUSIN G-MO…" at bounding box center [263, 265] width 163 height 17
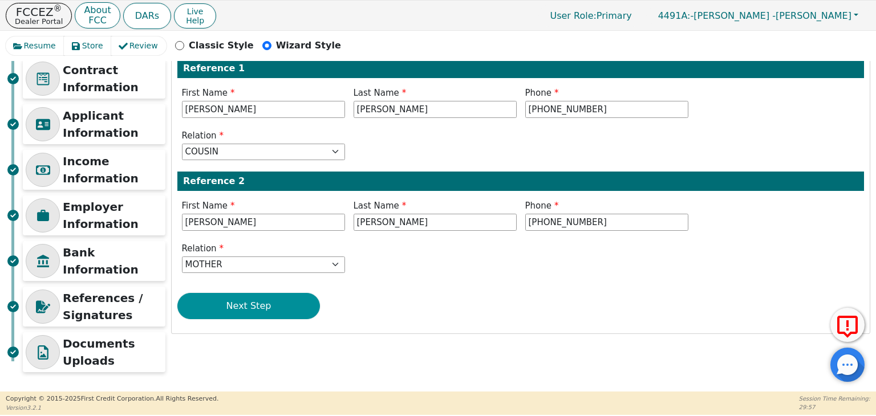
click at [258, 302] on button "Next Step" at bounding box center [248, 306] width 143 height 26
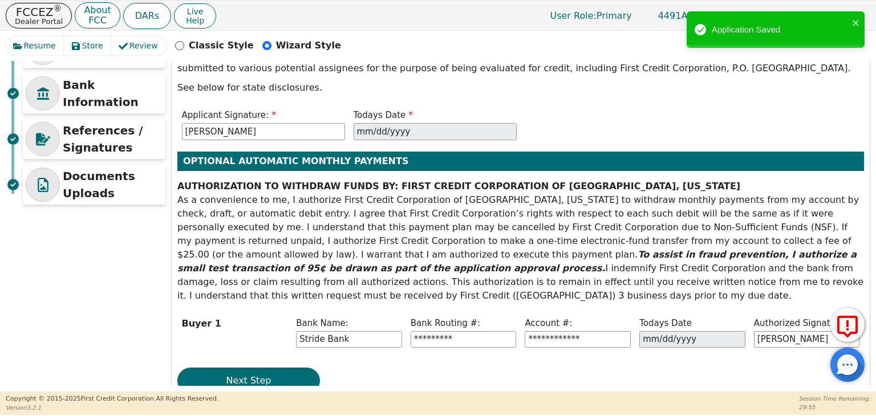
scroll to position [247, 0]
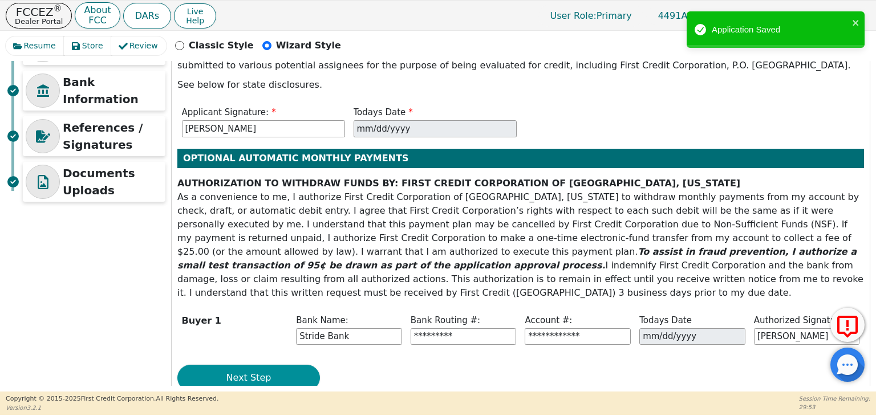
click at [258, 365] on button "Next Step" at bounding box center [248, 378] width 143 height 26
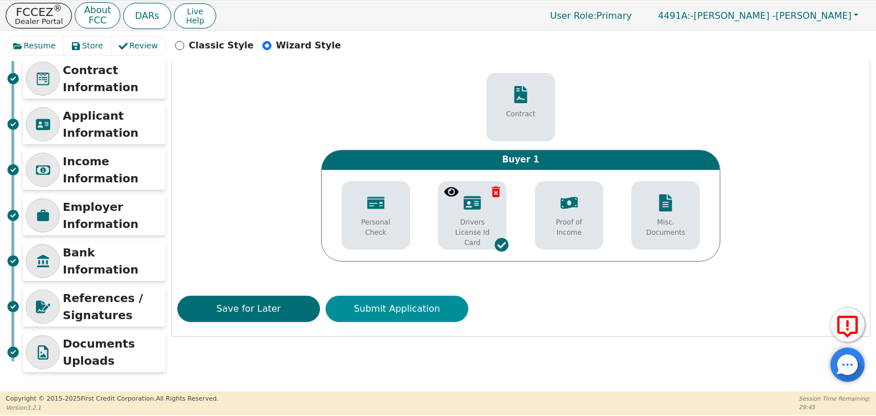
click at [439, 312] on button "Submit Application" at bounding box center [397, 309] width 143 height 26
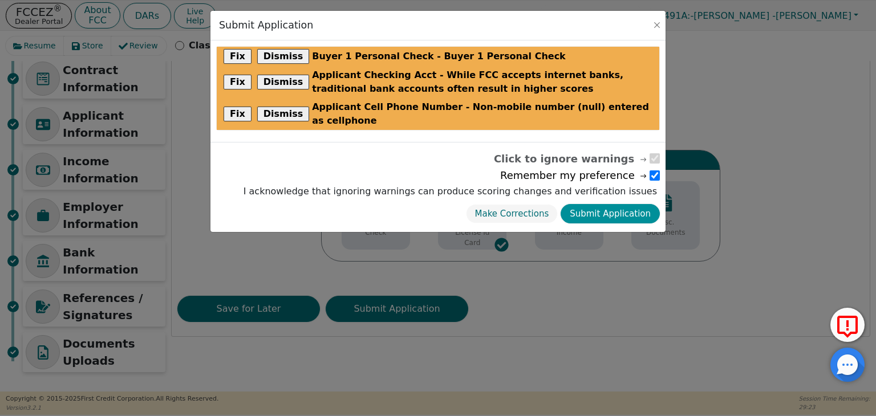
click at [623, 204] on button "Submit Application" at bounding box center [610, 214] width 99 height 20
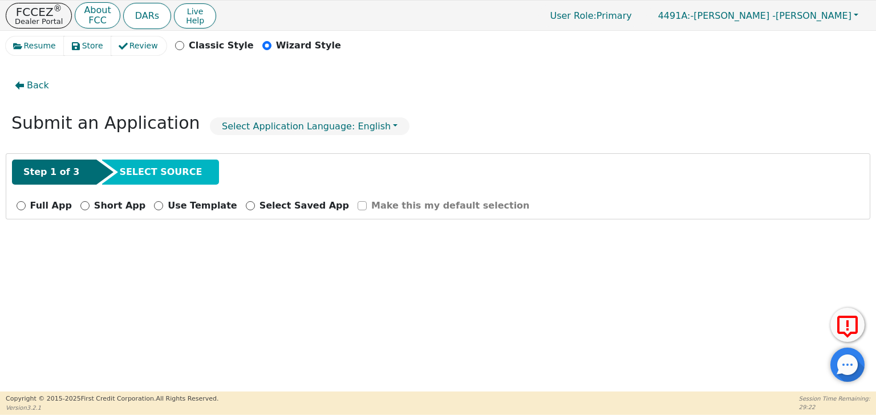
scroll to position [0, 0]
click at [35, 86] on span "Back" at bounding box center [38, 86] width 22 height 14
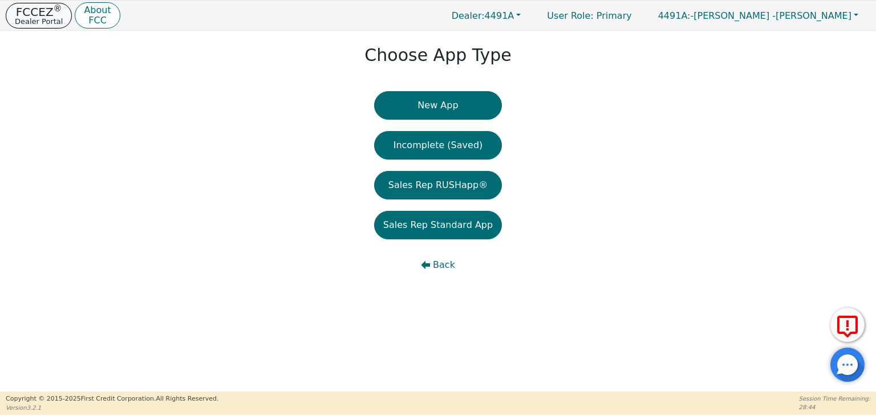
click at [38, 10] on p "FCCEZ ®" at bounding box center [39, 11] width 48 height 11
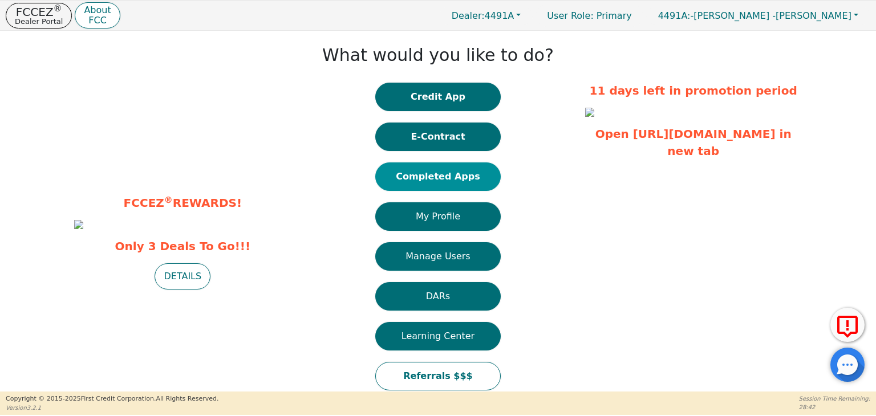
click at [459, 176] on button "Completed Apps" at bounding box center [437, 177] width 125 height 29
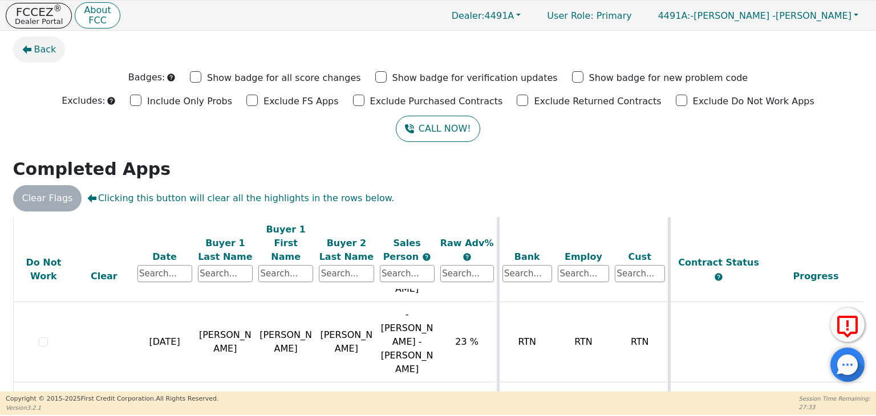
click at [38, 47] on span "Back" at bounding box center [45, 50] width 22 height 14
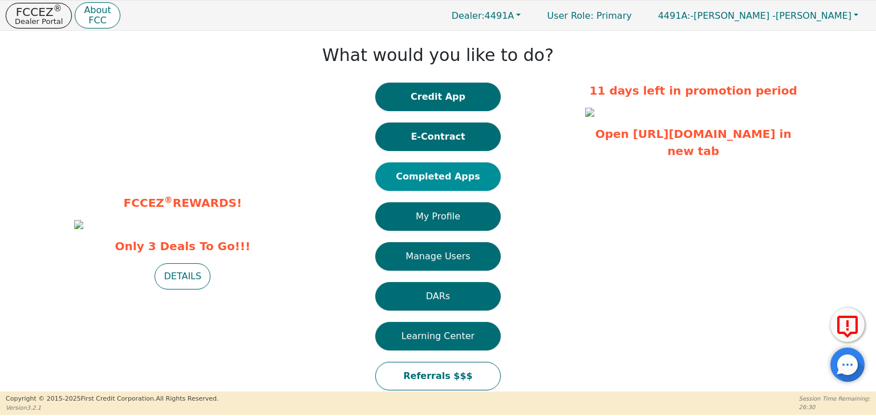
click at [427, 177] on button "Completed Apps" at bounding box center [437, 177] width 125 height 29
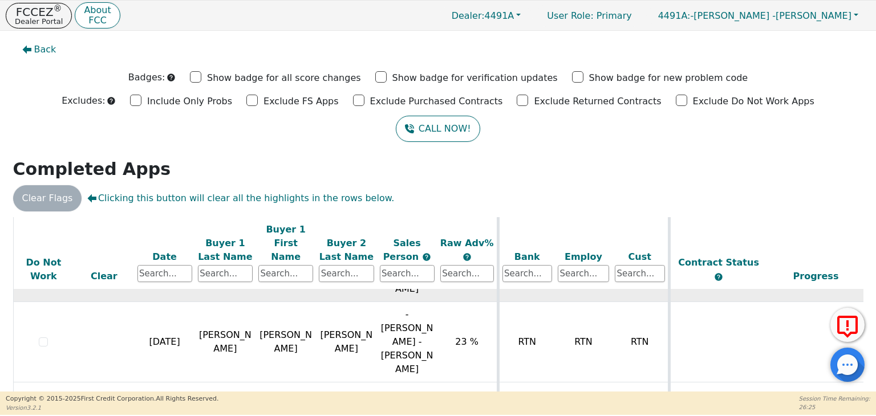
scroll to position [77, 0]
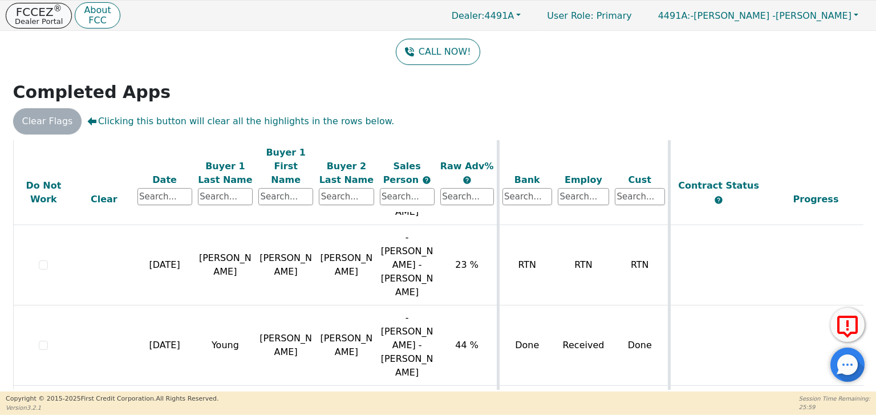
click at [53, 18] on p "Dealer Portal" at bounding box center [39, 21] width 48 height 7
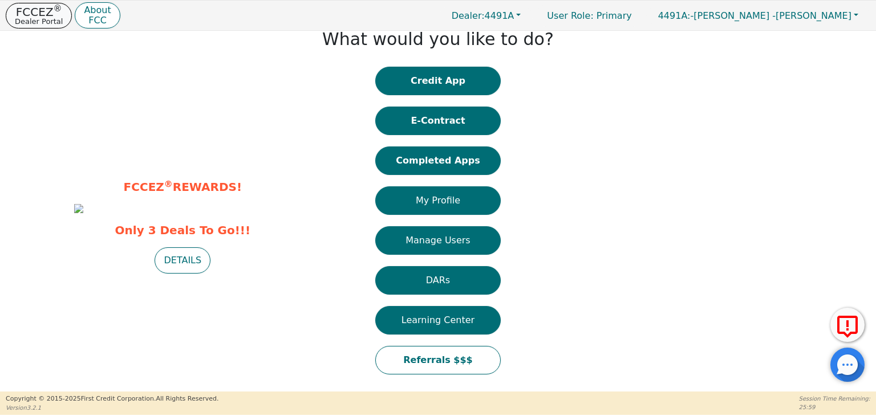
scroll to position [16, 0]
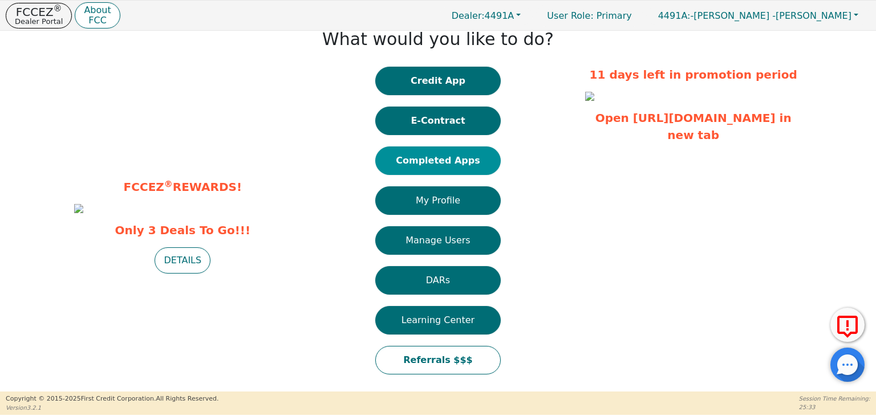
click at [460, 156] on button "Completed Apps" at bounding box center [437, 161] width 125 height 29
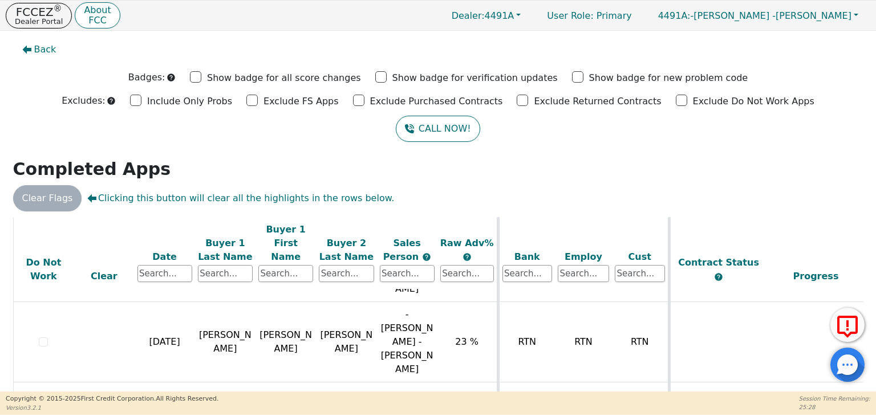
scroll to position [77, 0]
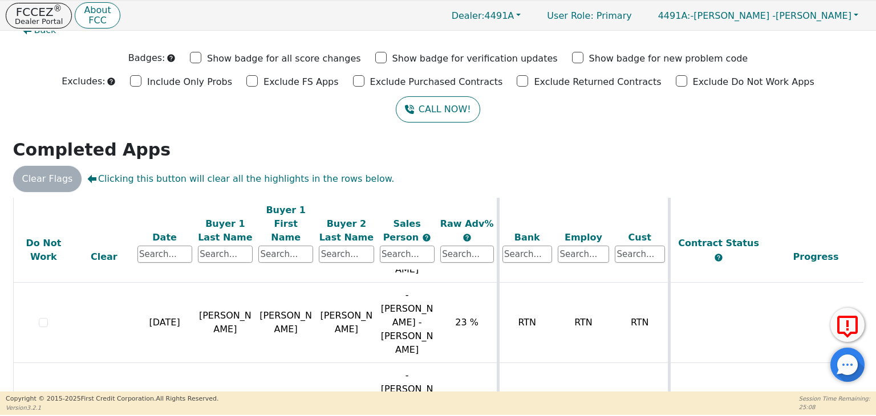
scroll to position [0, 0]
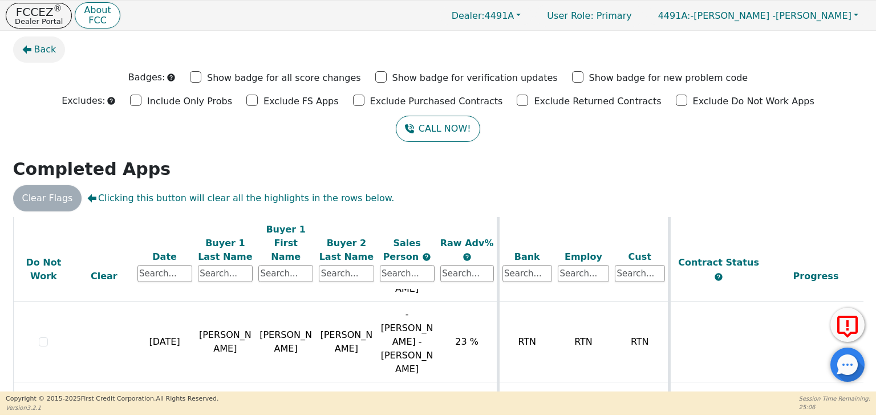
click at [42, 47] on span "Back" at bounding box center [45, 50] width 22 height 14
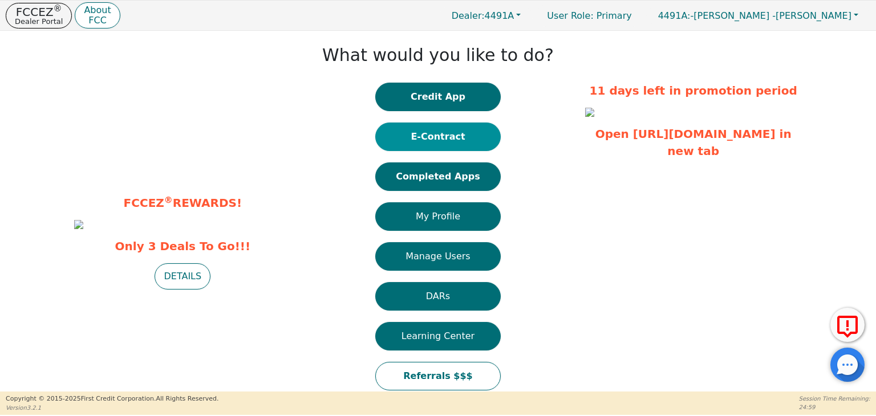
click at [479, 131] on button "E-Contract" at bounding box center [437, 137] width 125 height 29
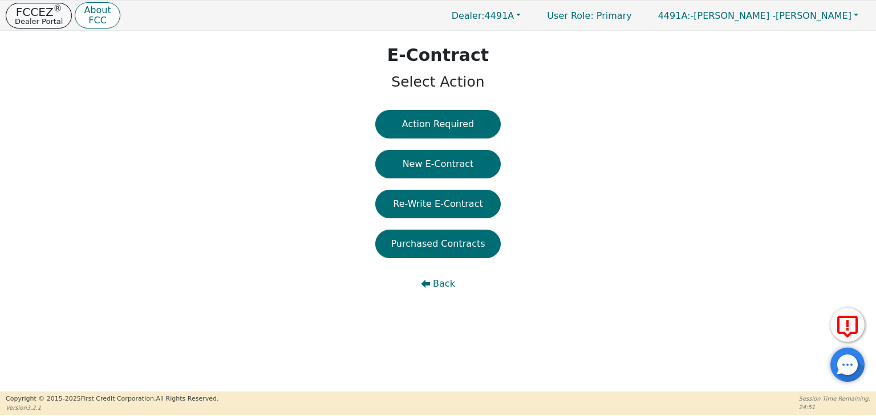
click at [45, 18] on p "Dealer Portal" at bounding box center [39, 21] width 48 height 7
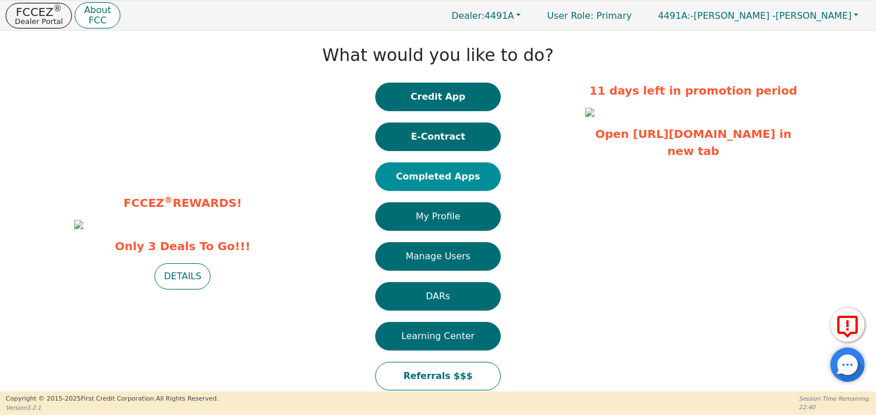
click at [428, 175] on button "Completed Apps" at bounding box center [437, 177] width 125 height 29
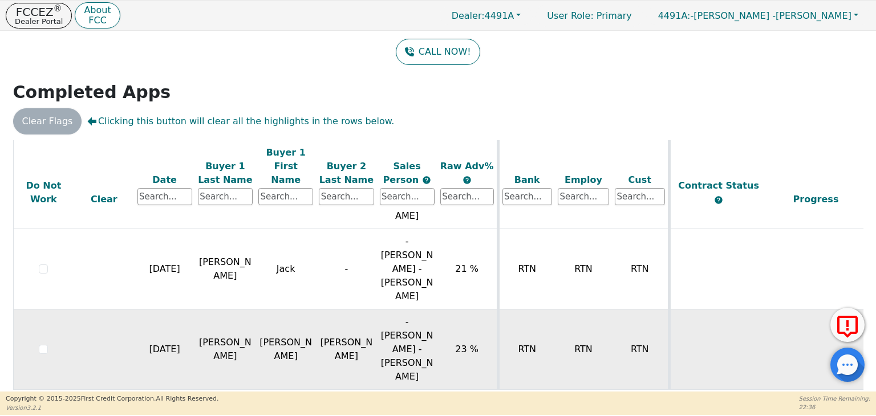
scroll to position [175, 0]
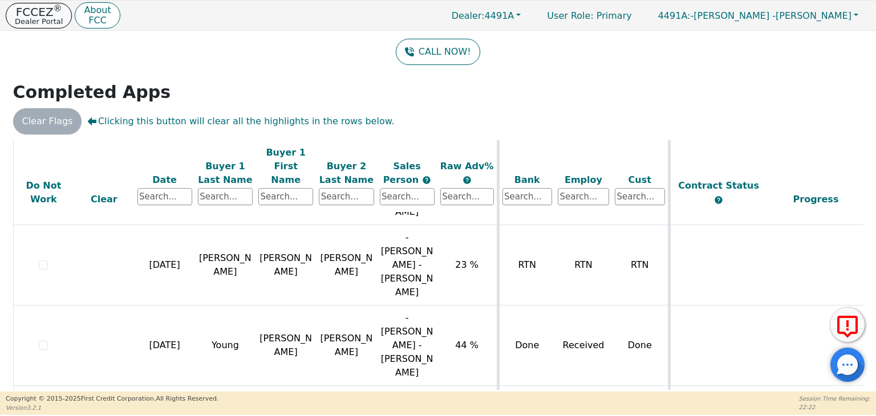
click at [41, 12] on p "FCCEZ ®" at bounding box center [39, 11] width 48 height 11
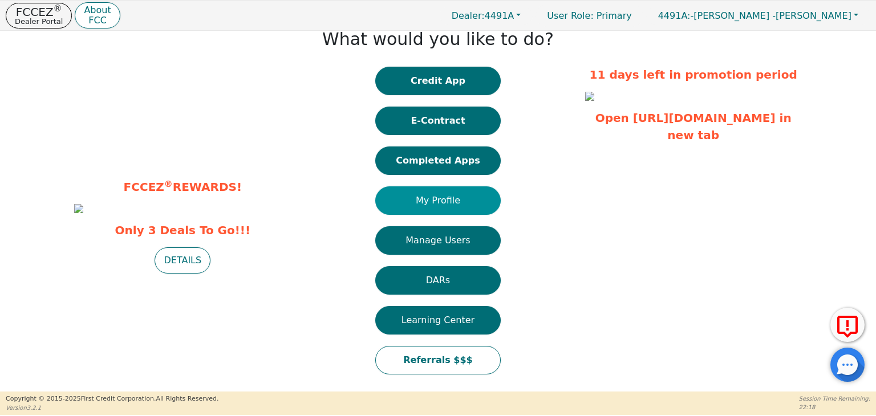
click at [426, 201] on button "My Profile" at bounding box center [437, 201] width 125 height 29
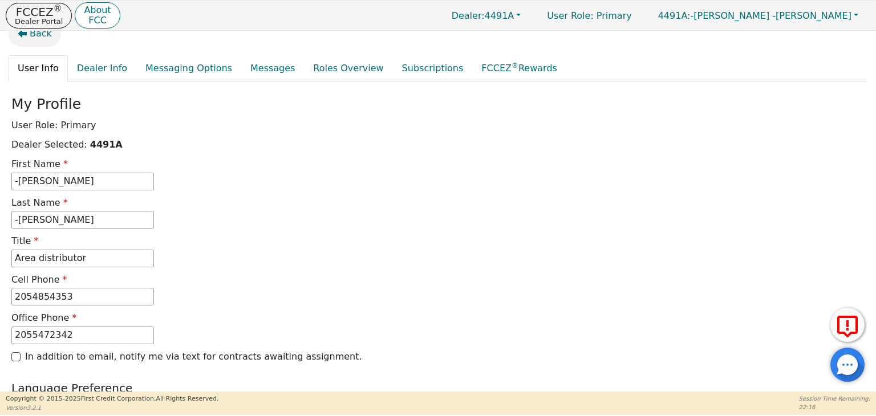
click at [41, 31] on span "Back" at bounding box center [41, 34] width 22 height 14
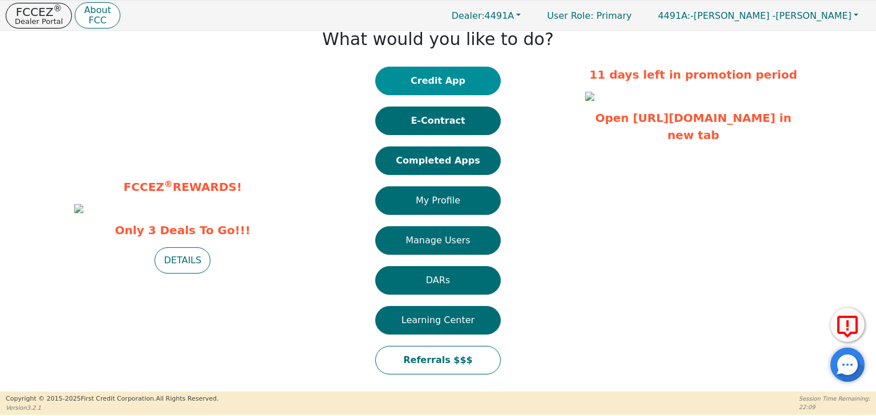
click at [459, 83] on button "Credit App" at bounding box center [437, 81] width 125 height 29
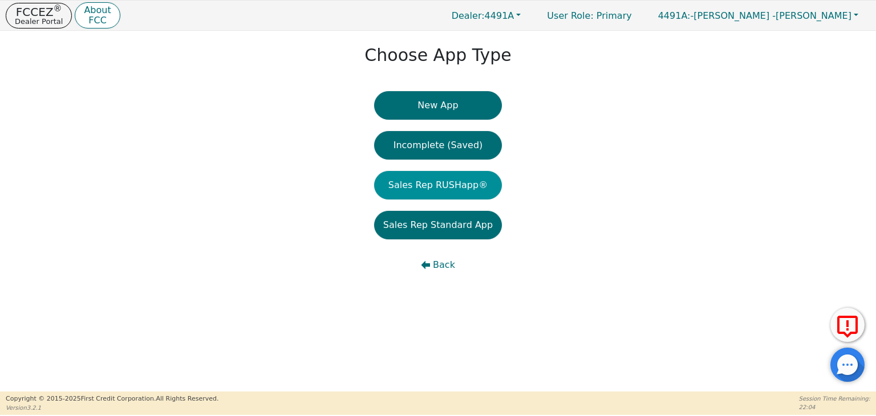
click at [447, 190] on button "Sales Rep RUSHapp®" at bounding box center [438, 185] width 128 height 29
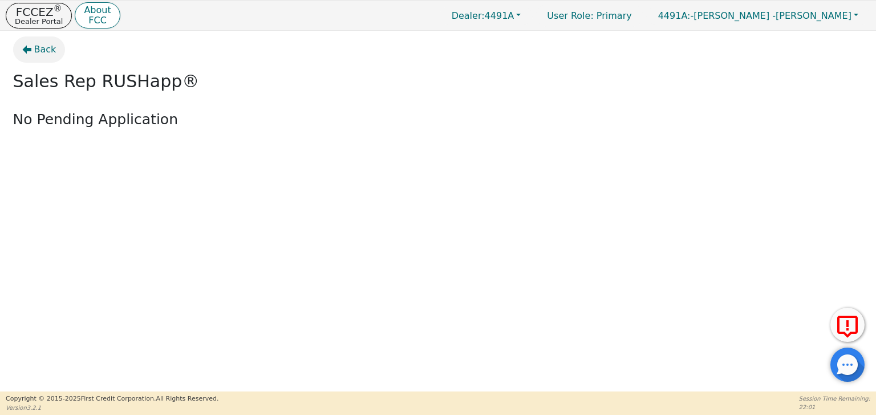
click at [55, 55] on button "Back" at bounding box center [39, 50] width 52 height 26
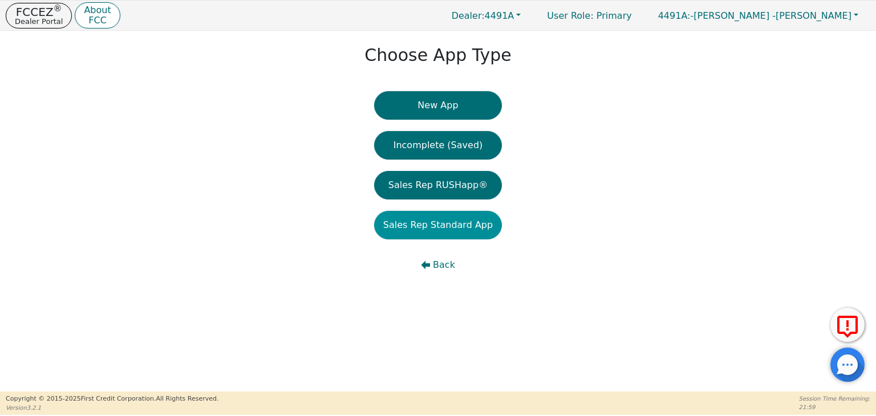
click at [433, 225] on button "Sales Rep Standard App" at bounding box center [438, 225] width 128 height 29
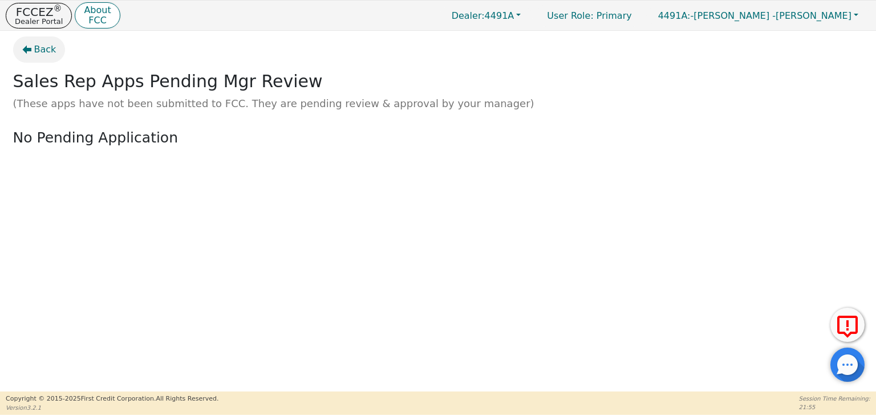
click at [37, 47] on span "Back" at bounding box center [45, 50] width 22 height 14
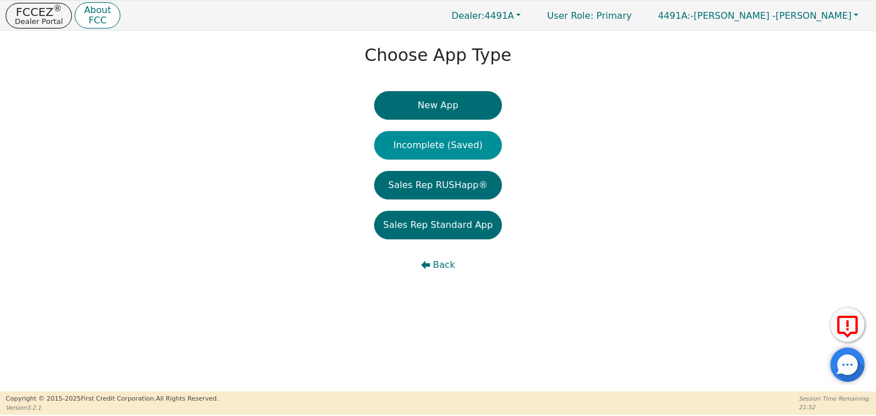
click at [431, 145] on button "Incomplete (Saved)" at bounding box center [438, 145] width 128 height 29
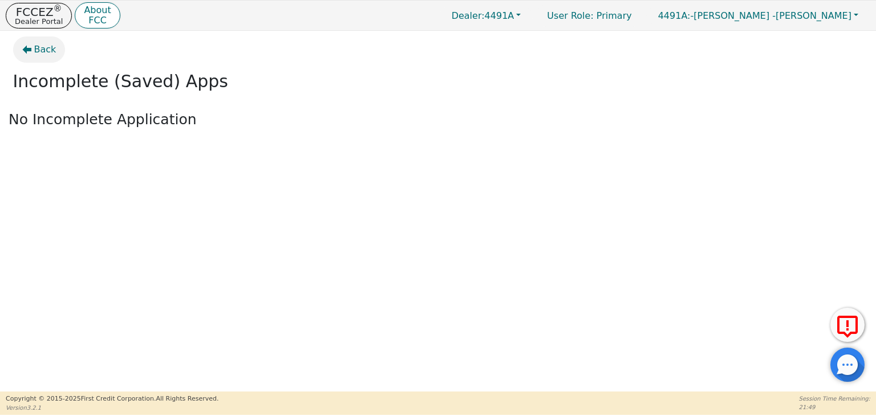
click at [37, 46] on span "Back" at bounding box center [45, 50] width 22 height 14
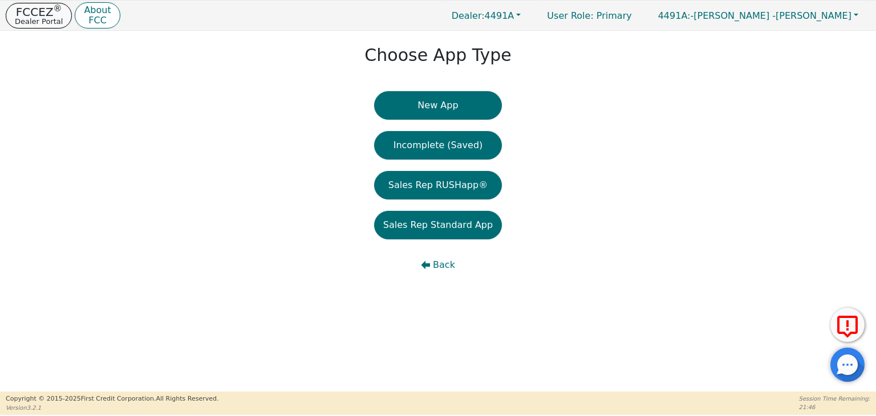
click at [35, 24] on p "Dealer Portal" at bounding box center [39, 21] width 48 height 7
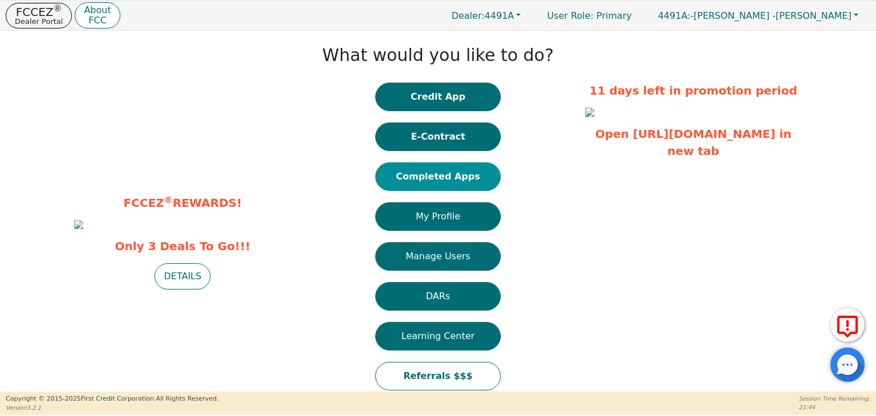
click at [453, 175] on button "Completed Apps" at bounding box center [437, 177] width 125 height 29
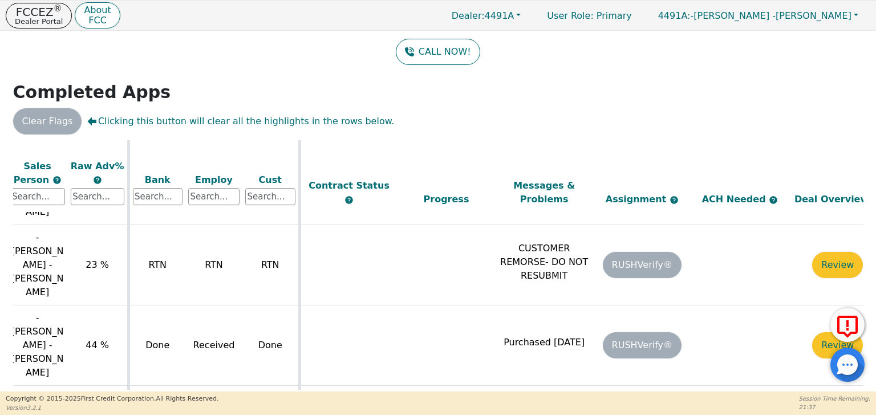
scroll to position [175, 399]
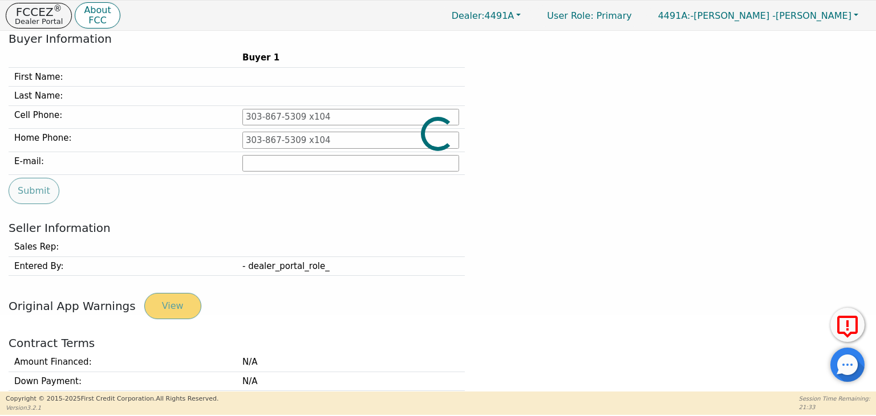
type input "[PHONE_NUMBER]"
type input "[EMAIL_ADDRESS][DOMAIN_NAME]"
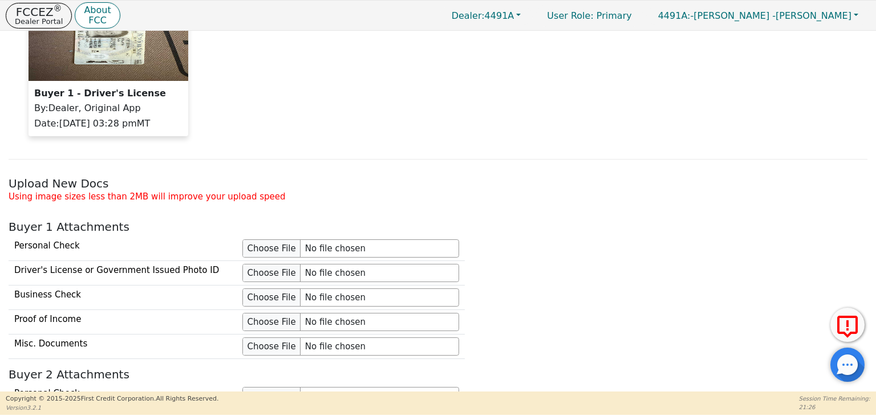
scroll to position [894, 0]
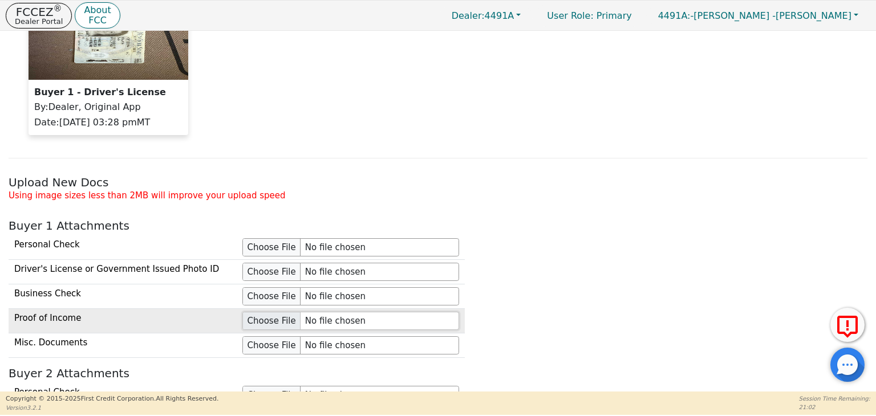
click at [286, 315] on input "file" at bounding box center [350, 321] width 217 height 18
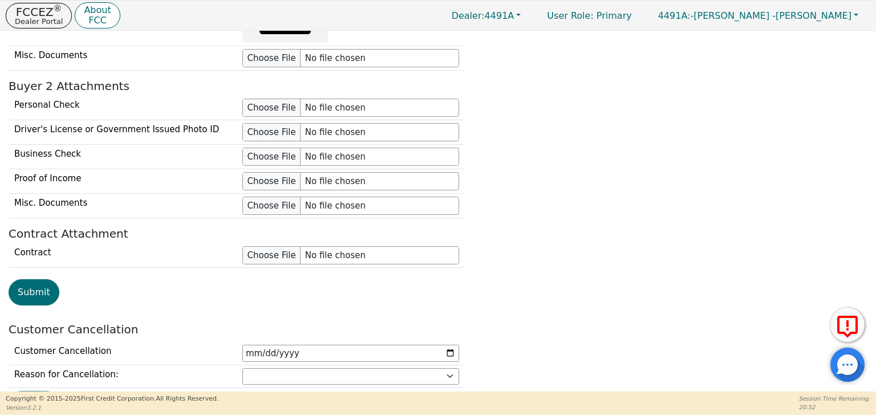
scroll to position [1300, 0]
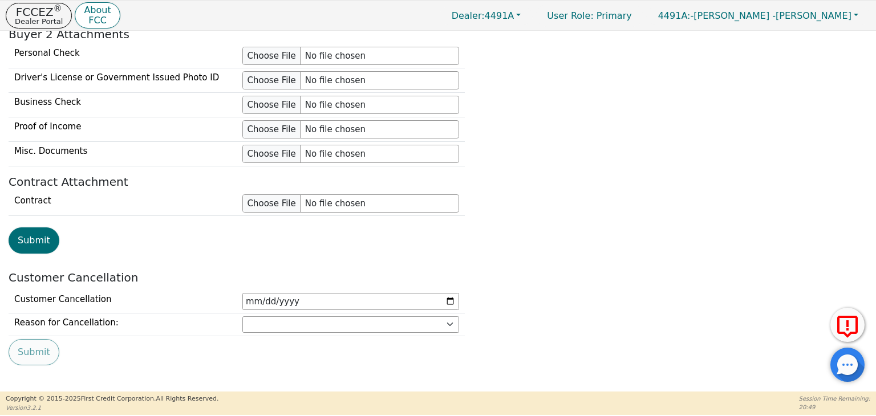
click at [40, 345] on div "Submit" at bounding box center [438, 352] width 867 height 26
click at [30, 234] on button "Submit" at bounding box center [34, 241] width 51 height 26
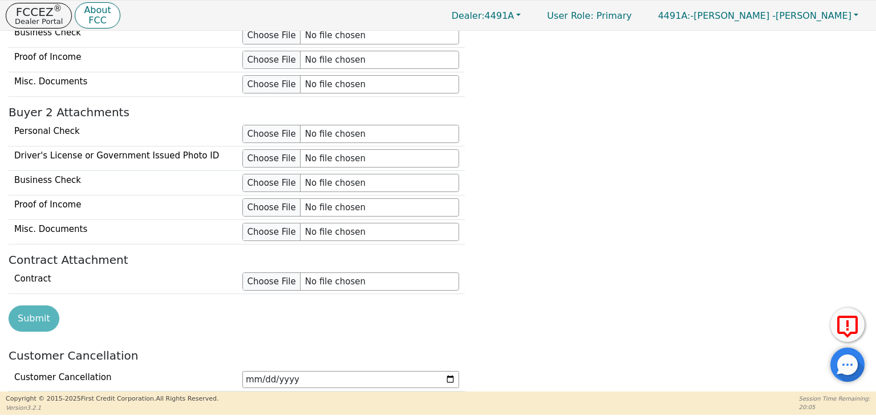
scroll to position [1233, 0]
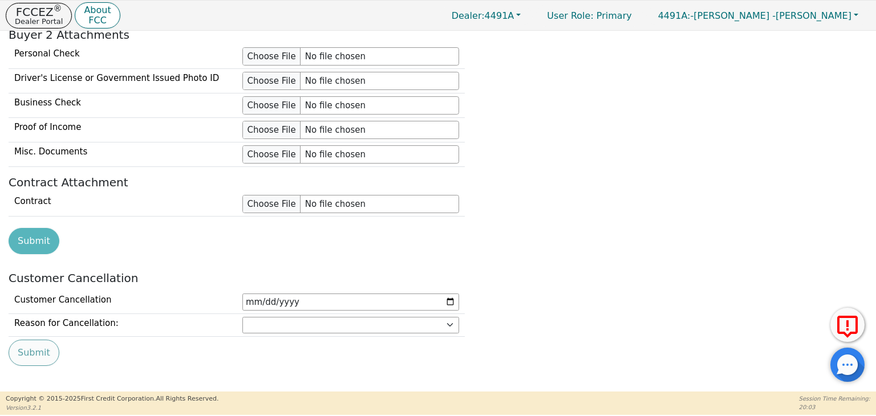
click at [34, 236] on div "Submit" at bounding box center [438, 241] width 867 height 26
click at [39, 19] on p "Dealer Portal" at bounding box center [39, 21] width 48 height 7
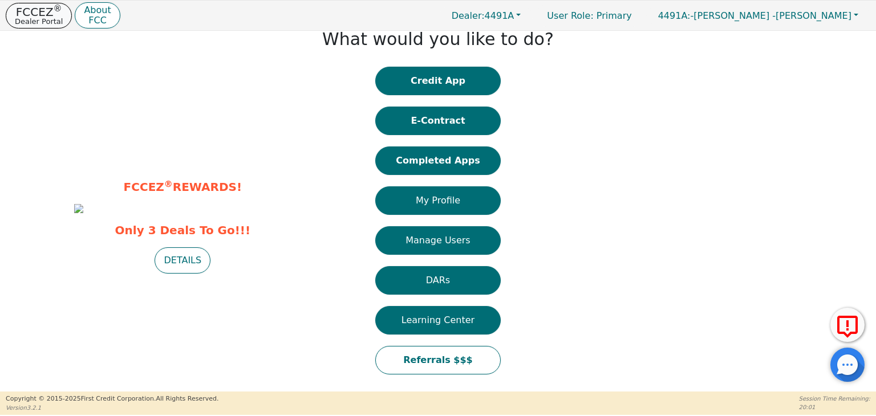
scroll to position [16, 0]
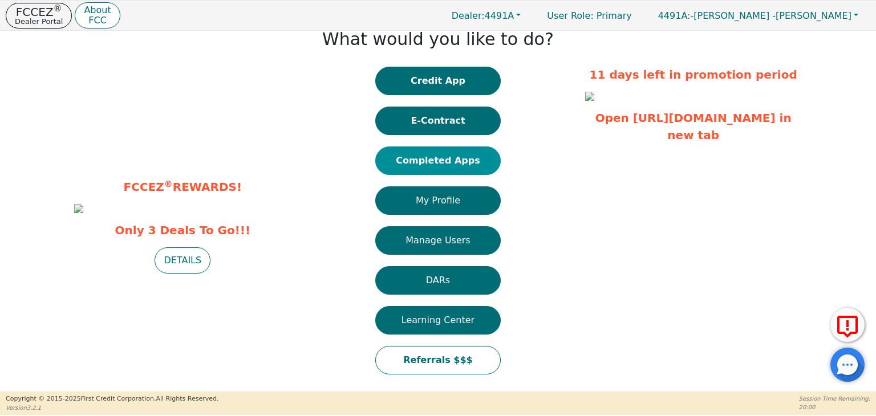
click at [473, 161] on button "Completed Apps" at bounding box center [437, 161] width 125 height 29
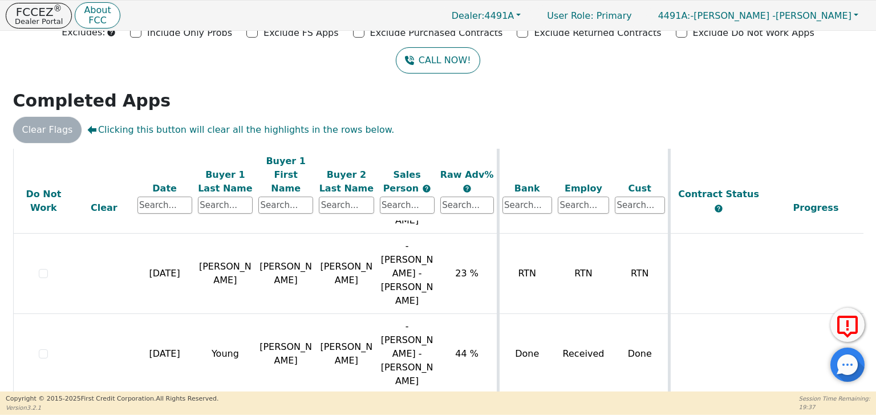
scroll to position [77, 0]
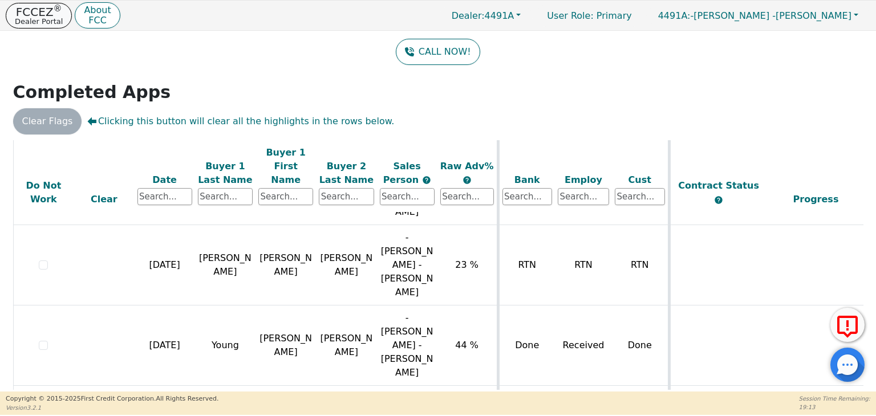
click at [41, 20] on p "Dealer Portal" at bounding box center [39, 21] width 48 height 7
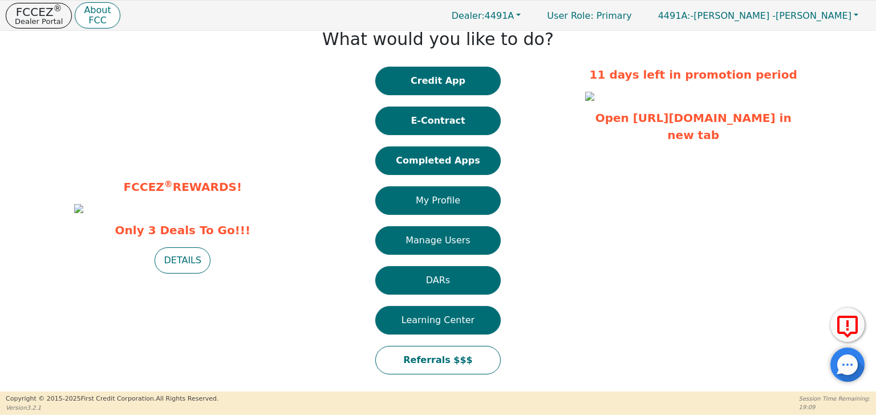
scroll to position [27, 0]
click at [181, 274] on button "DETAILS" at bounding box center [183, 261] width 56 height 26
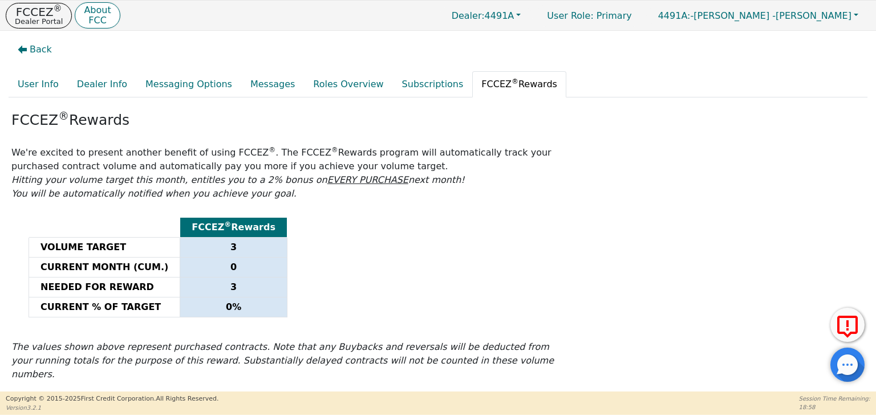
scroll to position [6, 0]
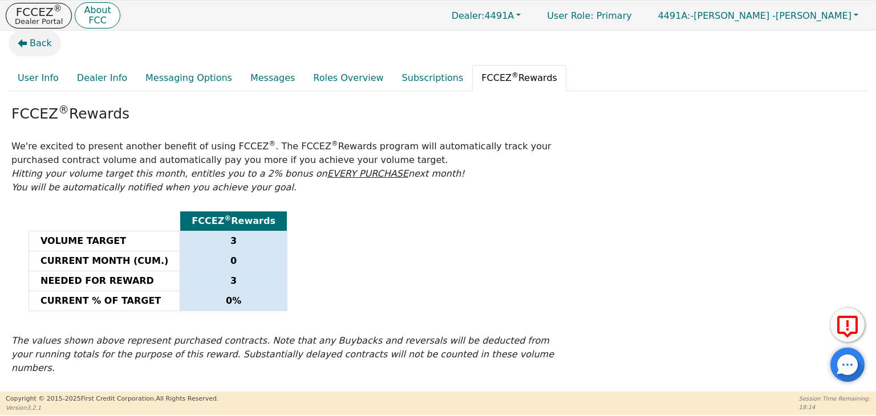
click at [27, 42] on button "Back" at bounding box center [35, 43] width 52 height 26
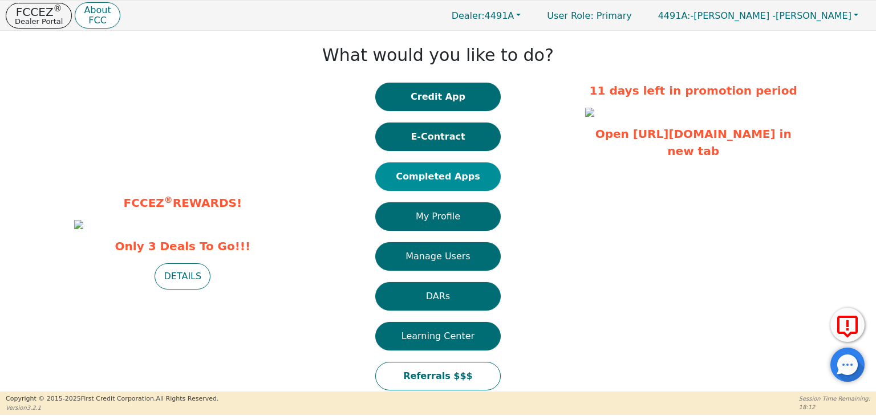
click at [402, 169] on button "Completed Apps" at bounding box center [437, 177] width 125 height 29
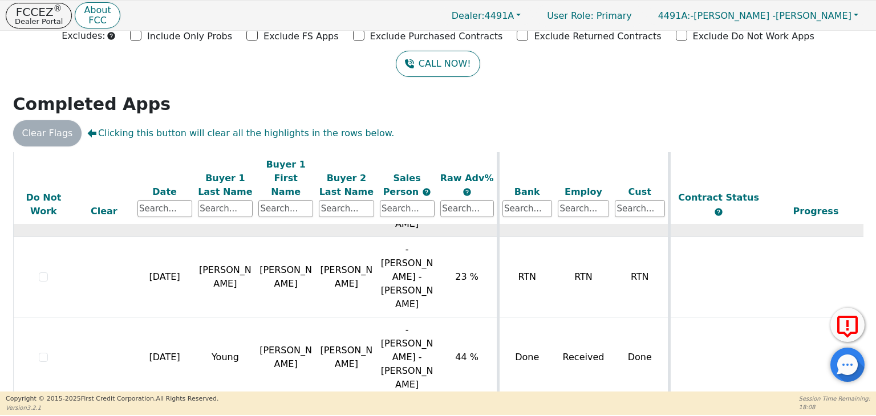
scroll to position [77, 0]
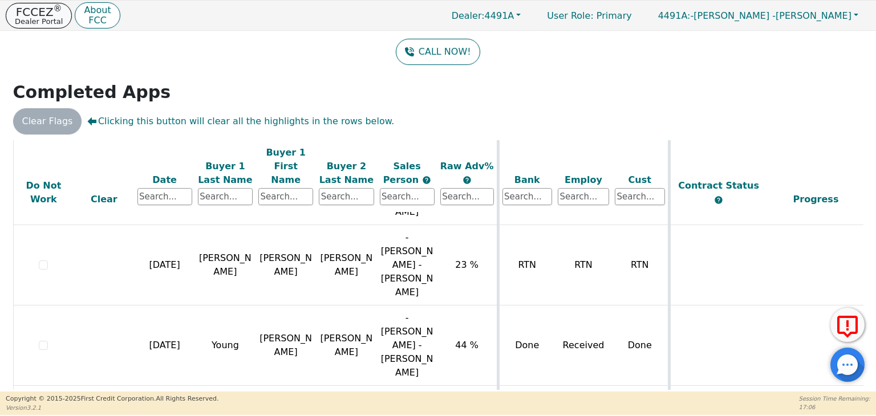
click at [40, 19] on p "Dealer Portal" at bounding box center [39, 21] width 48 height 7
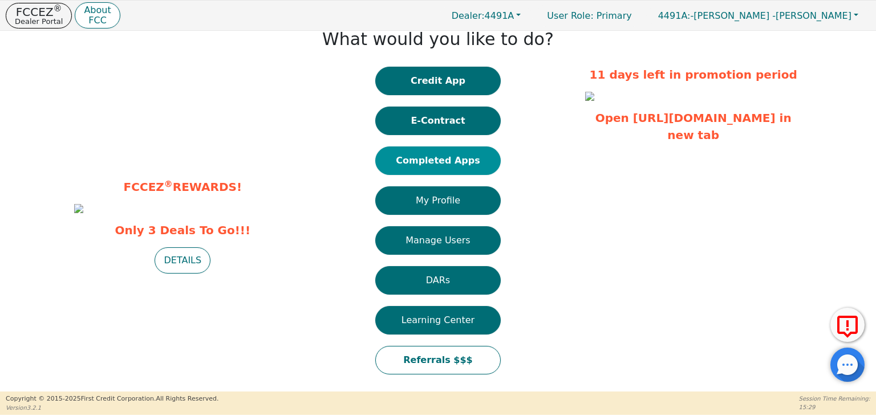
click at [459, 160] on button "Completed Apps" at bounding box center [437, 161] width 125 height 29
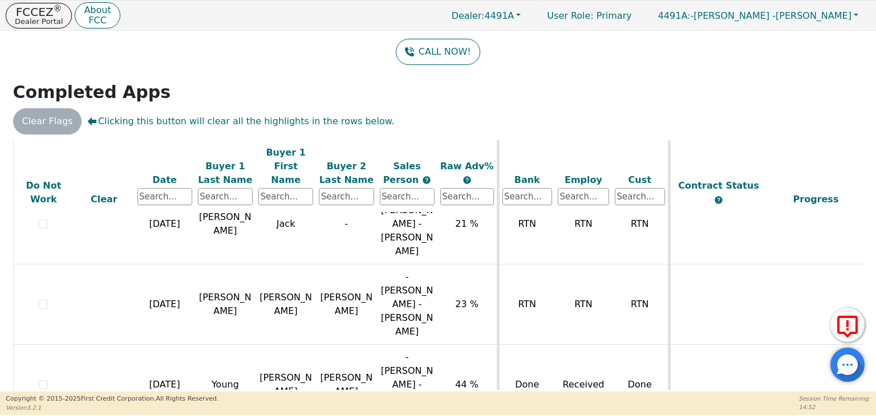
scroll to position [175, 0]
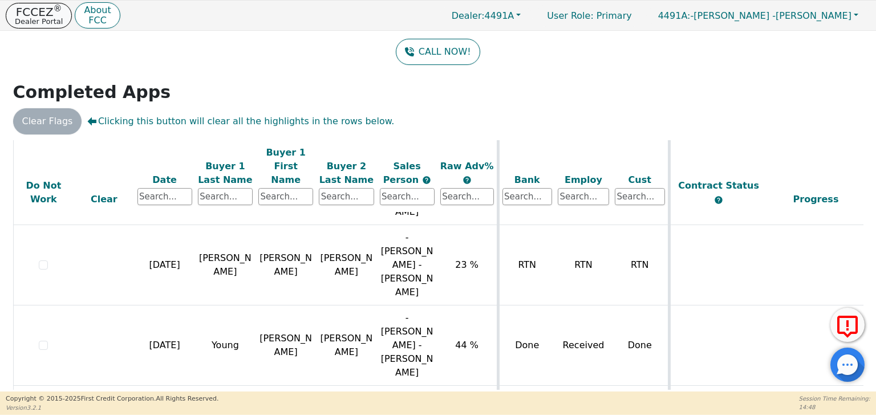
click at [38, 21] on p "Dealer Portal" at bounding box center [39, 21] width 48 height 7
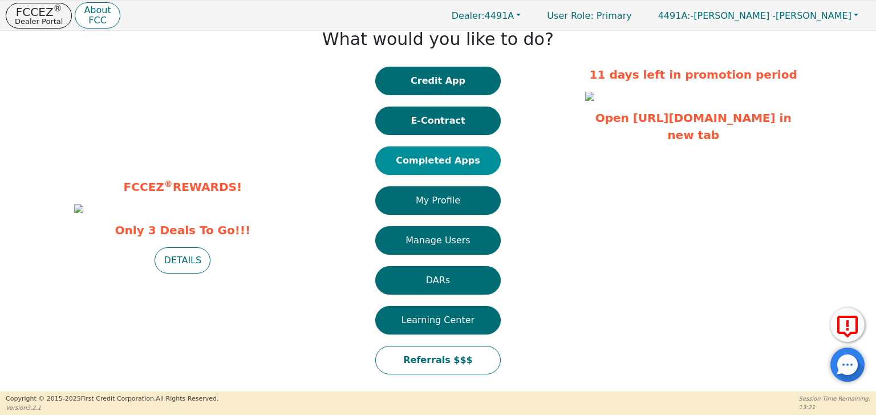
click at [443, 155] on button "Completed Apps" at bounding box center [437, 161] width 125 height 29
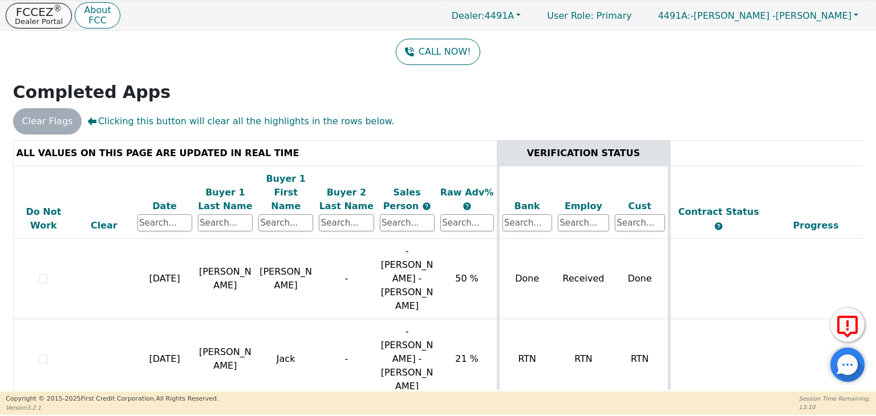
click at [48, 19] on p "Dealer Portal" at bounding box center [39, 21] width 48 height 7
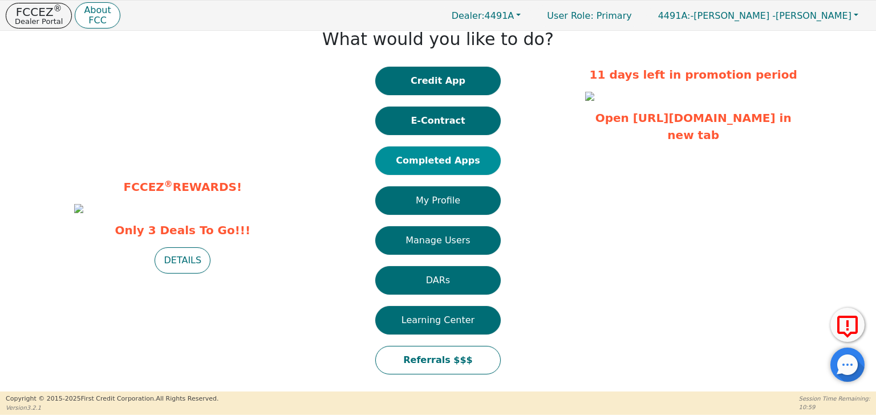
click at [423, 167] on button "Completed Apps" at bounding box center [437, 161] width 125 height 29
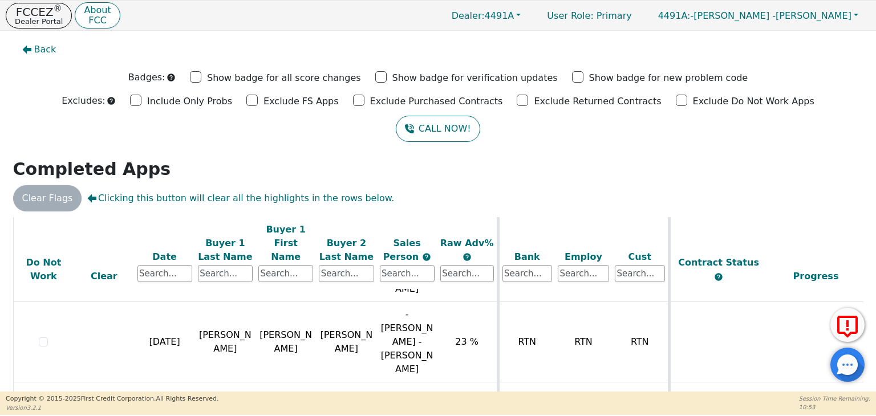
scroll to position [77, 0]
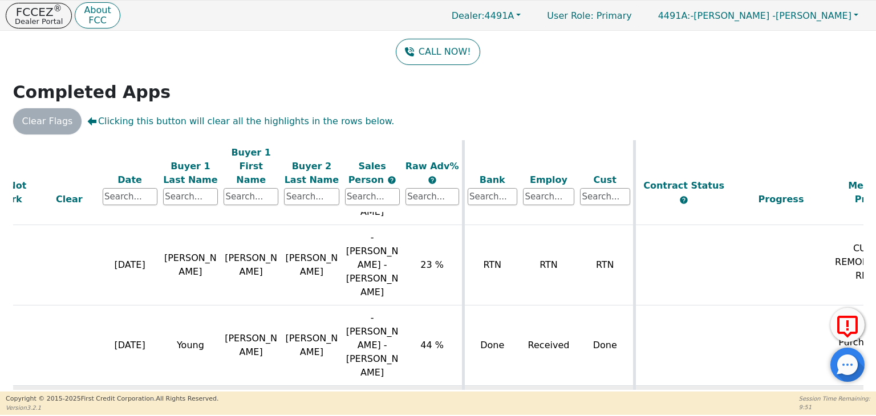
scroll to position [175, 0]
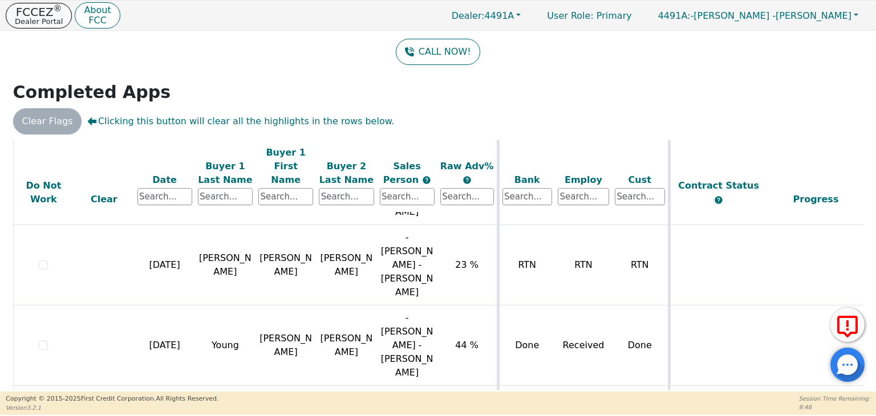
click at [40, 19] on p "Dealer Portal" at bounding box center [39, 21] width 48 height 7
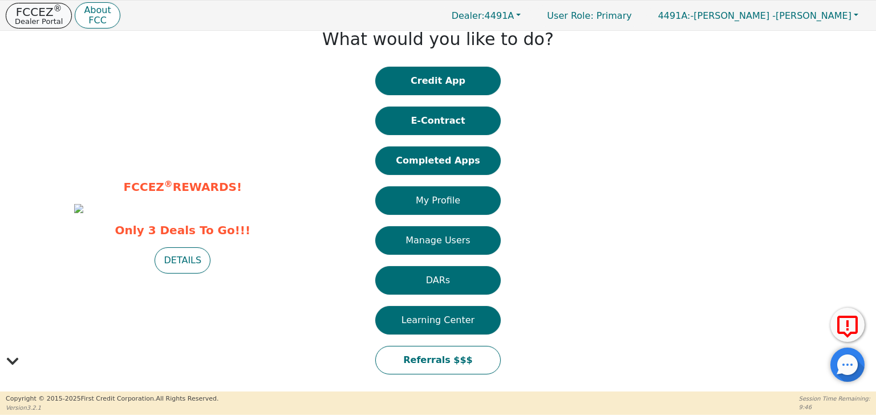
scroll to position [16, 0]
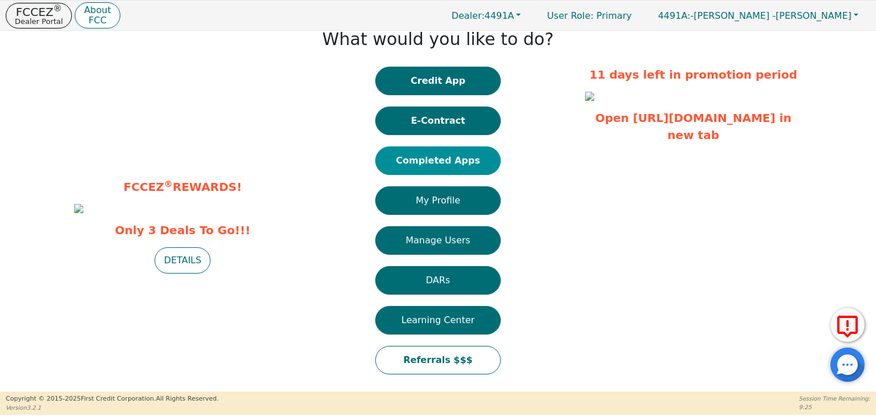
click at [420, 162] on button "Completed Apps" at bounding box center [437, 161] width 125 height 29
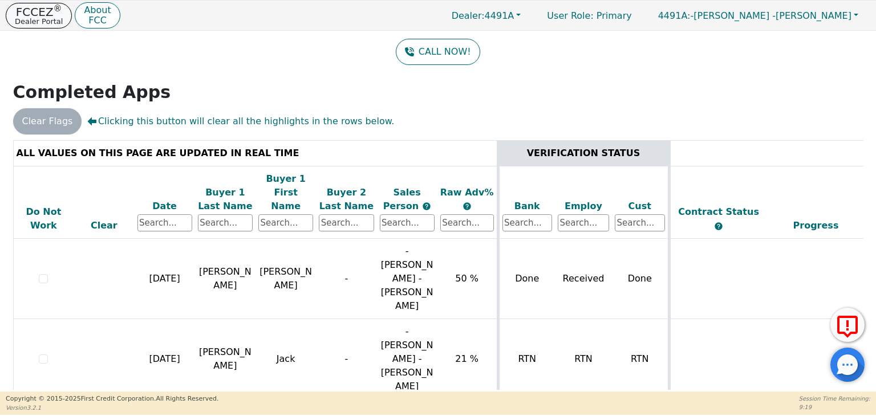
click at [25, 21] on p "Dealer Portal" at bounding box center [39, 21] width 48 height 7
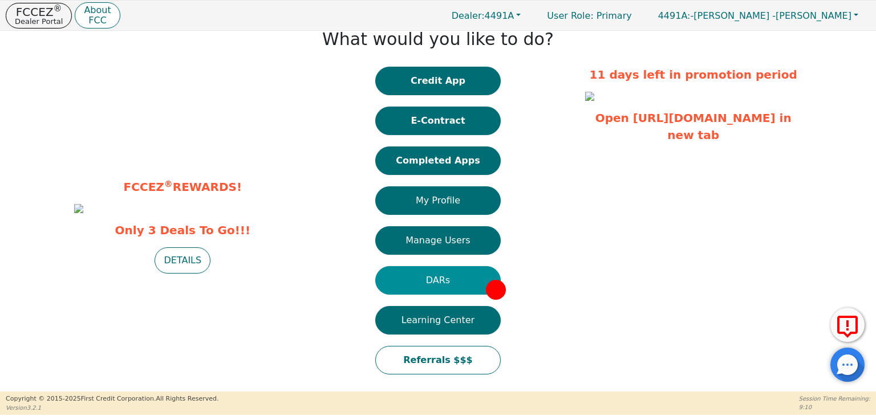
click at [436, 279] on button "DARs" at bounding box center [437, 280] width 125 height 29
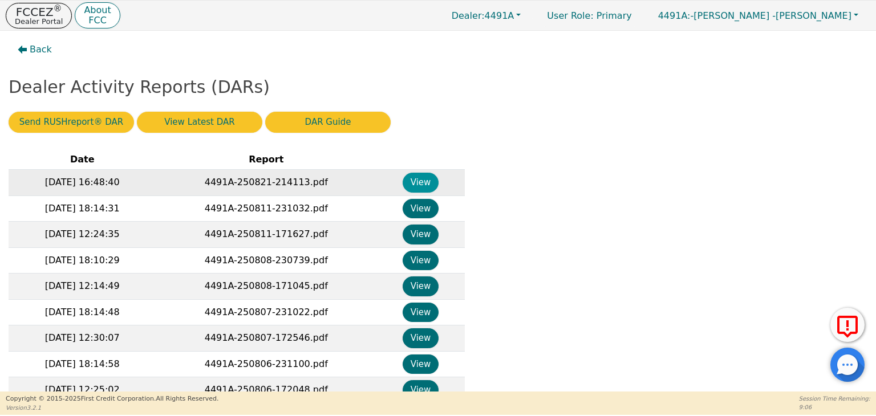
click at [421, 185] on button "View" at bounding box center [421, 183] width 36 height 20
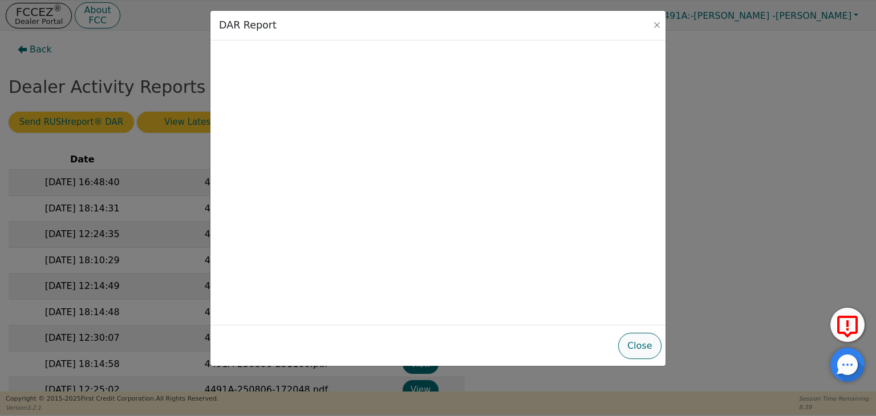
click at [646, 340] on button "Close" at bounding box center [639, 346] width 43 height 26
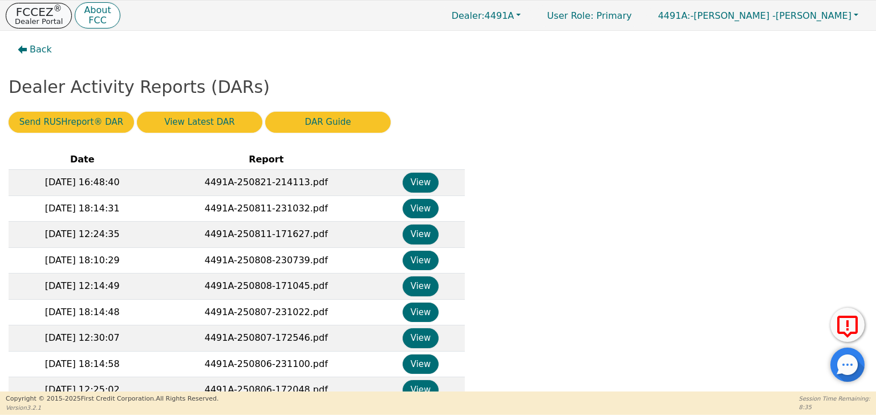
click at [36, 18] on p "Dealer Portal" at bounding box center [39, 21] width 48 height 7
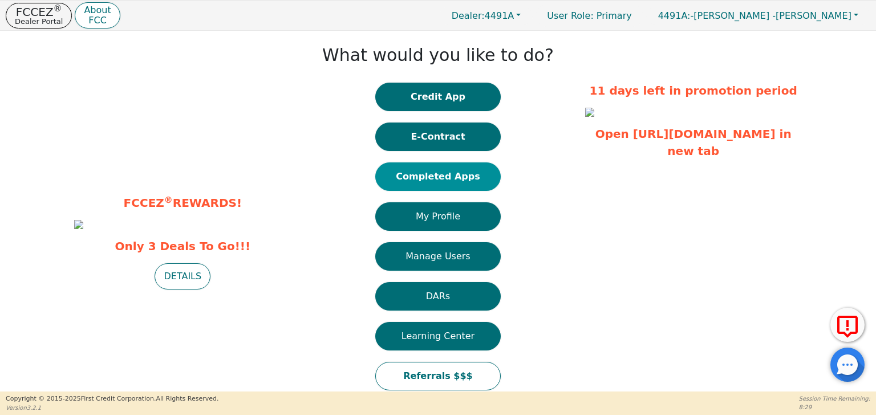
click at [454, 172] on button "Completed Apps" at bounding box center [437, 177] width 125 height 29
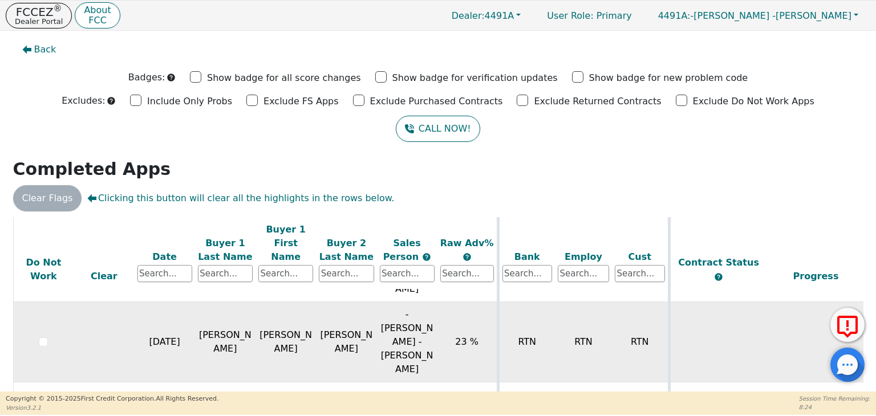
scroll to position [77, 0]
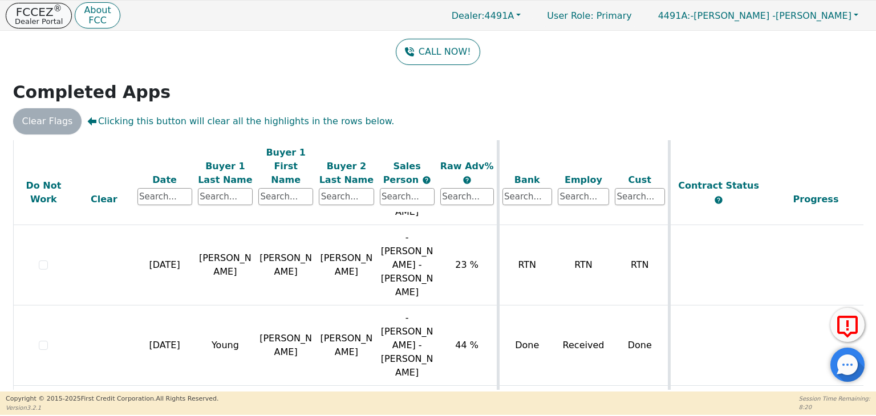
click at [37, 13] on p "FCCEZ ®" at bounding box center [39, 11] width 48 height 11
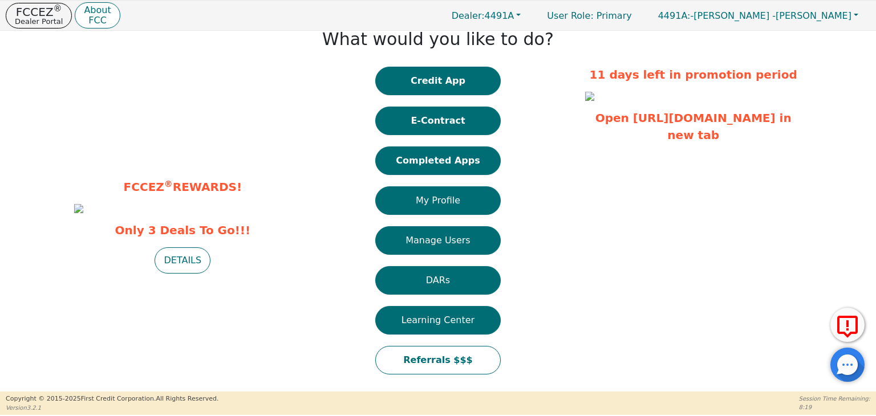
scroll to position [27, 0]
click at [447, 266] on button "DARs" at bounding box center [437, 280] width 125 height 29
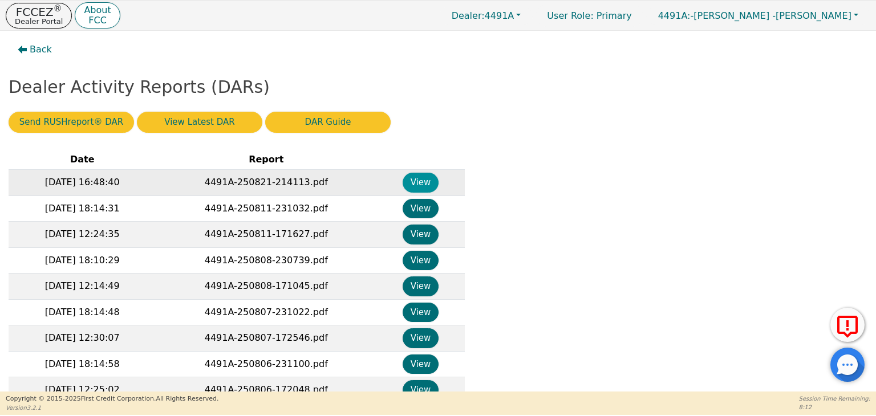
click at [425, 180] on button "View" at bounding box center [421, 183] width 36 height 20
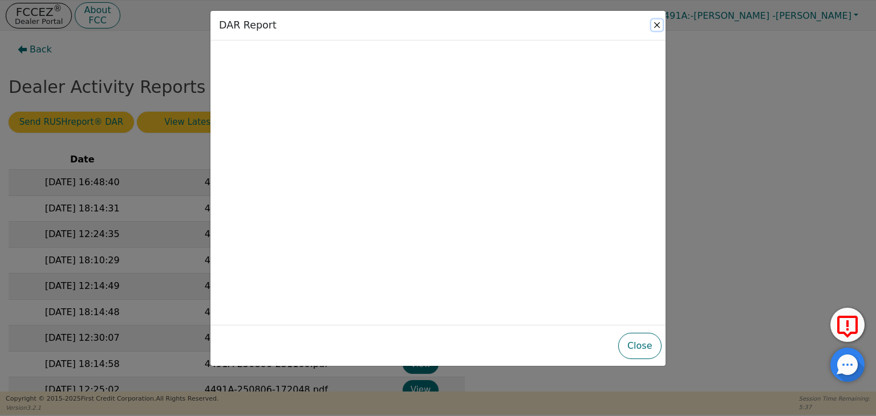
click at [657, 25] on button "Close" at bounding box center [656, 24] width 11 height 11
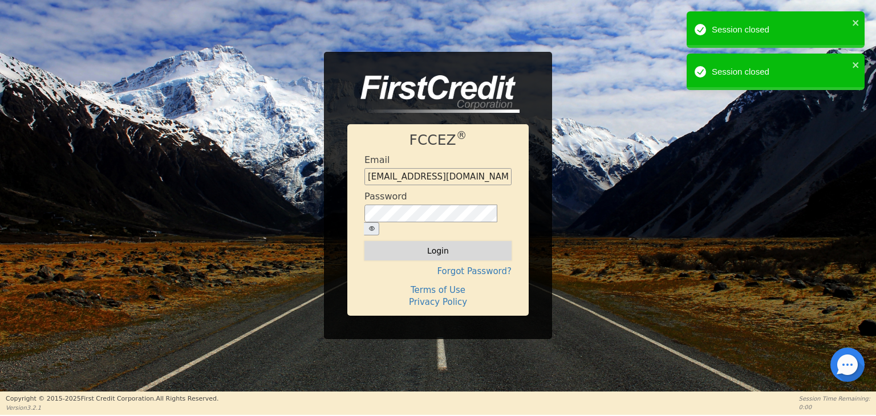
click at [452, 243] on button "Login" at bounding box center [437, 250] width 147 height 19
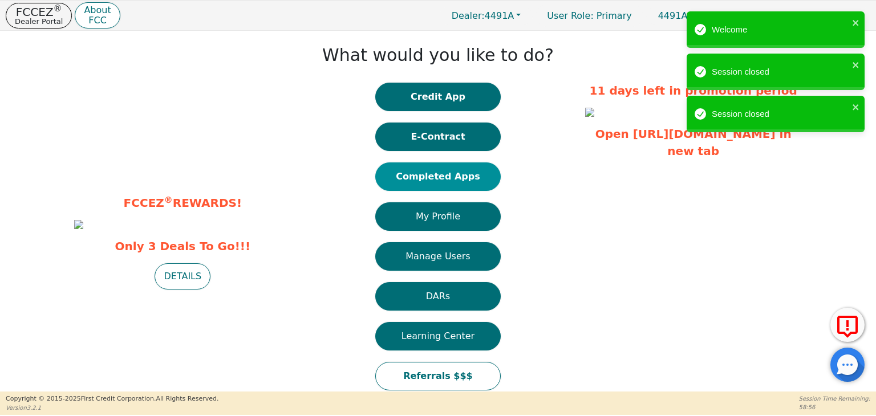
click at [443, 175] on button "Completed Apps" at bounding box center [437, 177] width 125 height 29
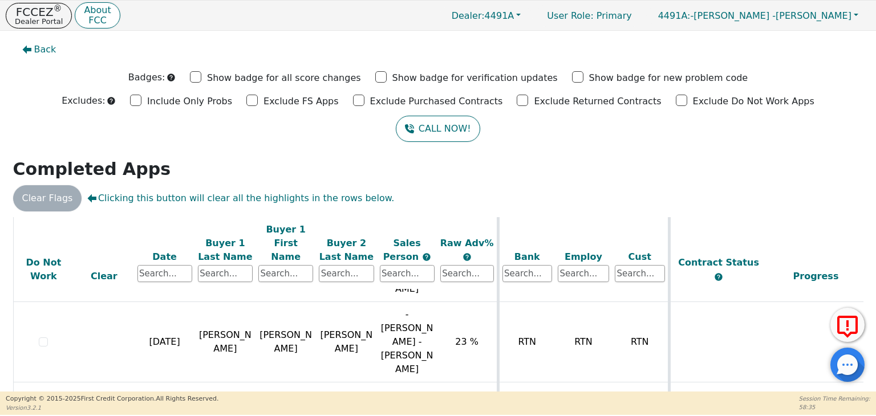
scroll to position [77, 0]
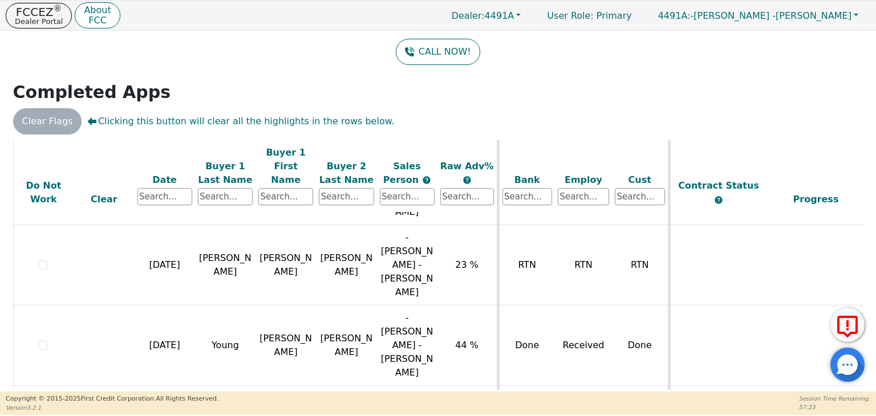
drag, startPoint x: 502, startPoint y: 115, endPoint x: 516, endPoint y: 102, distance: 18.6
click at [516, 102] on div "Back Badges: Show badge for all score changes Show badge for verification updat…" at bounding box center [438, 134] width 876 height 361
